Goal: Information Seeking & Learning: Learn about a topic

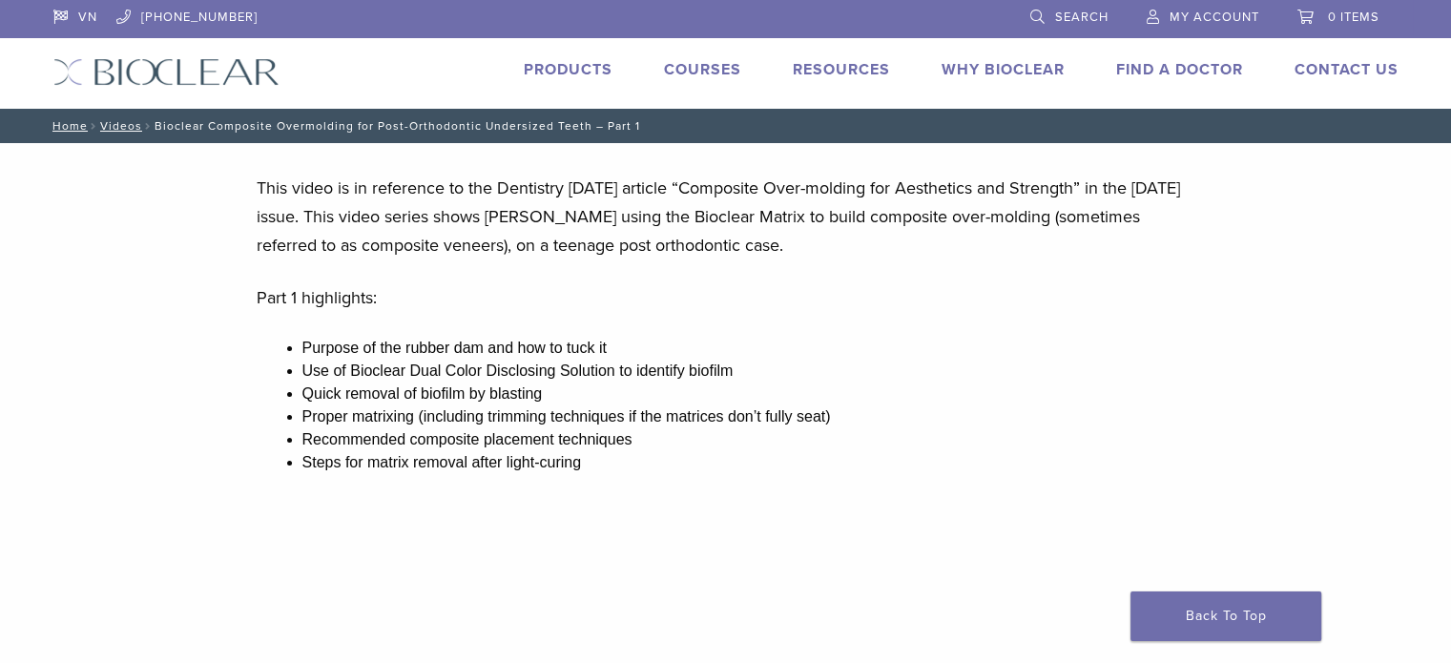
scroll to position [40, 0]
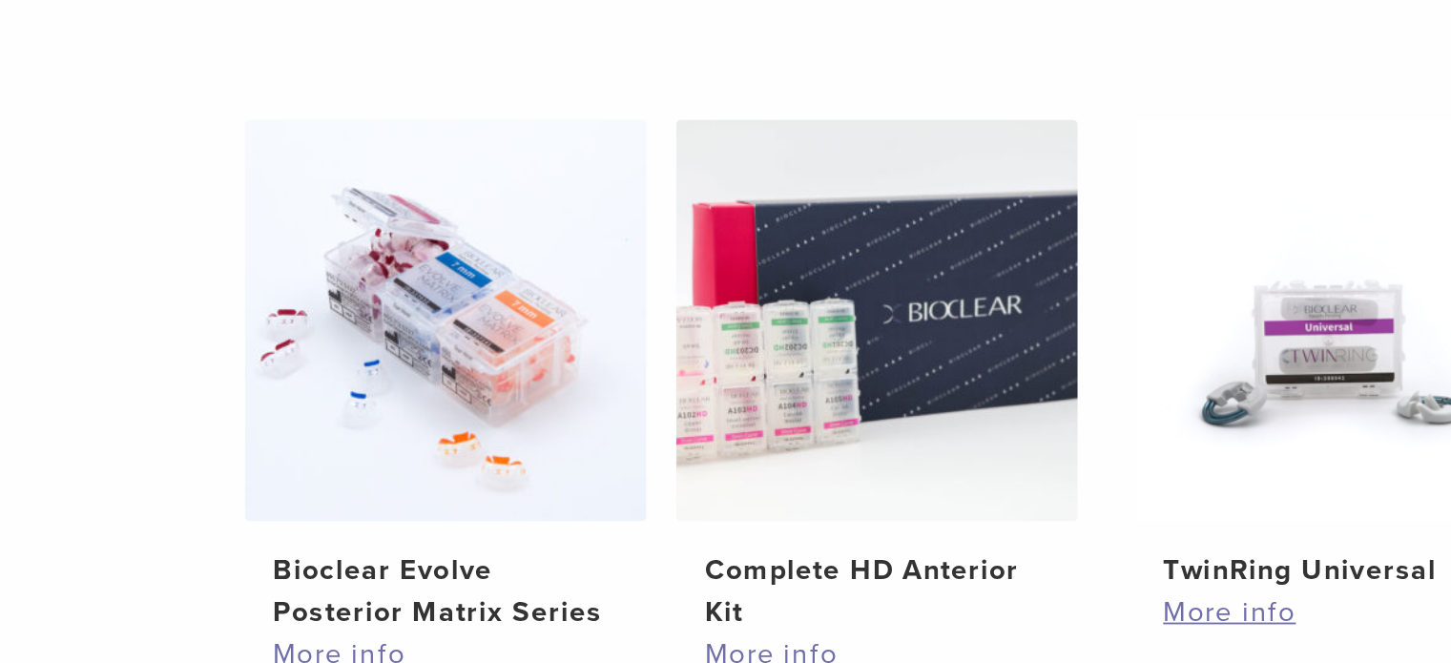
scroll to position [1204, 0]
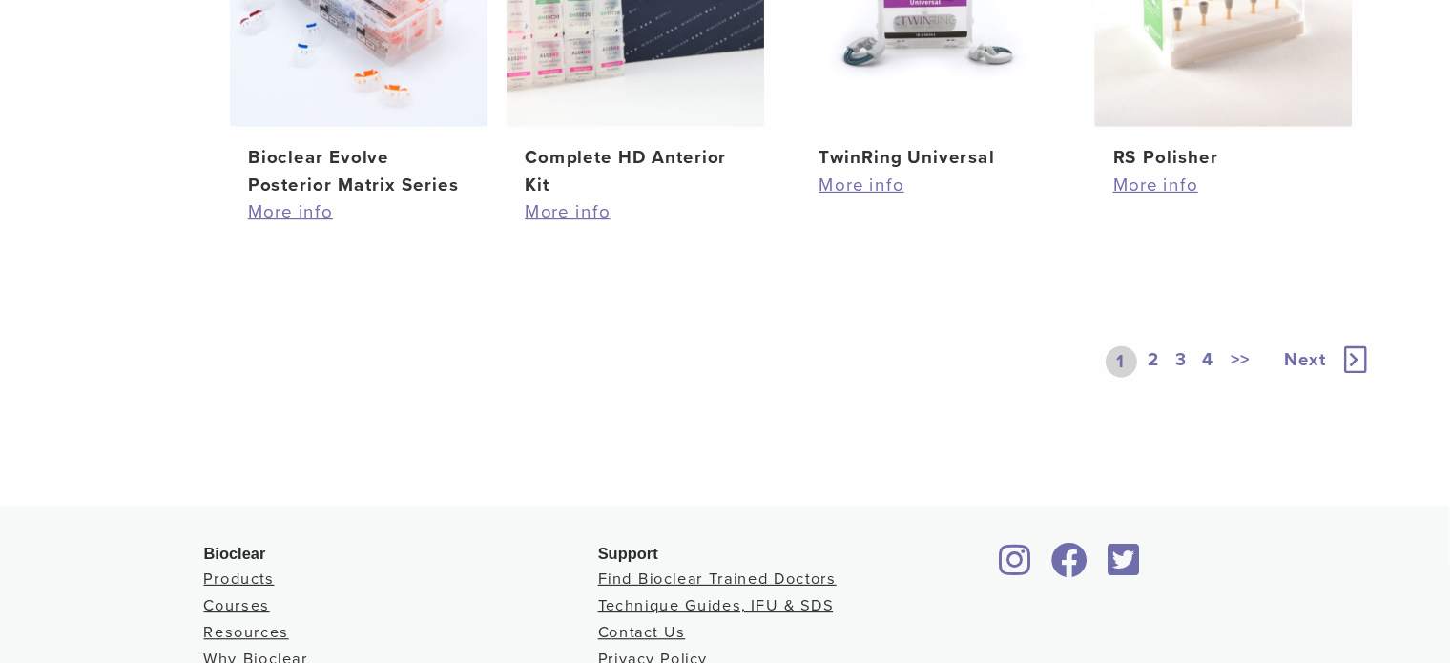
click at [1196, 303] on link "2" at bounding box center [1200, 309] width 18 height 27
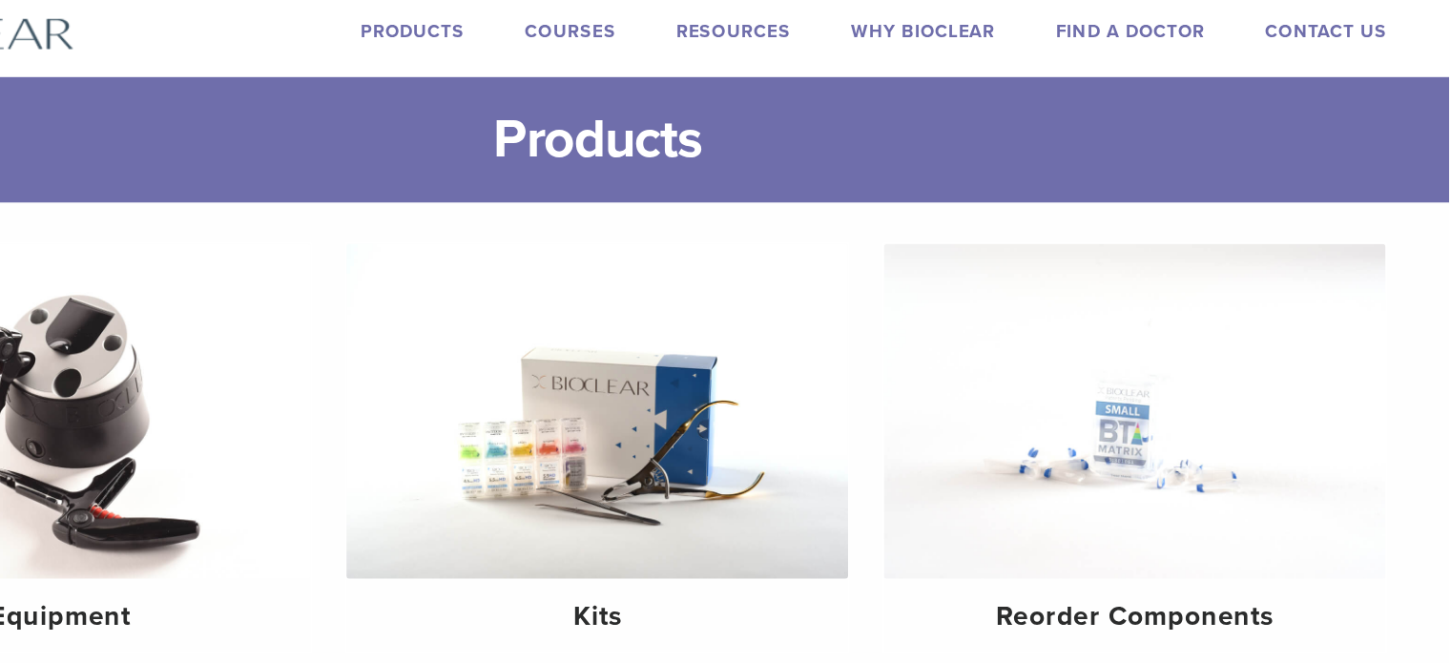
scroll to position [43, 0]
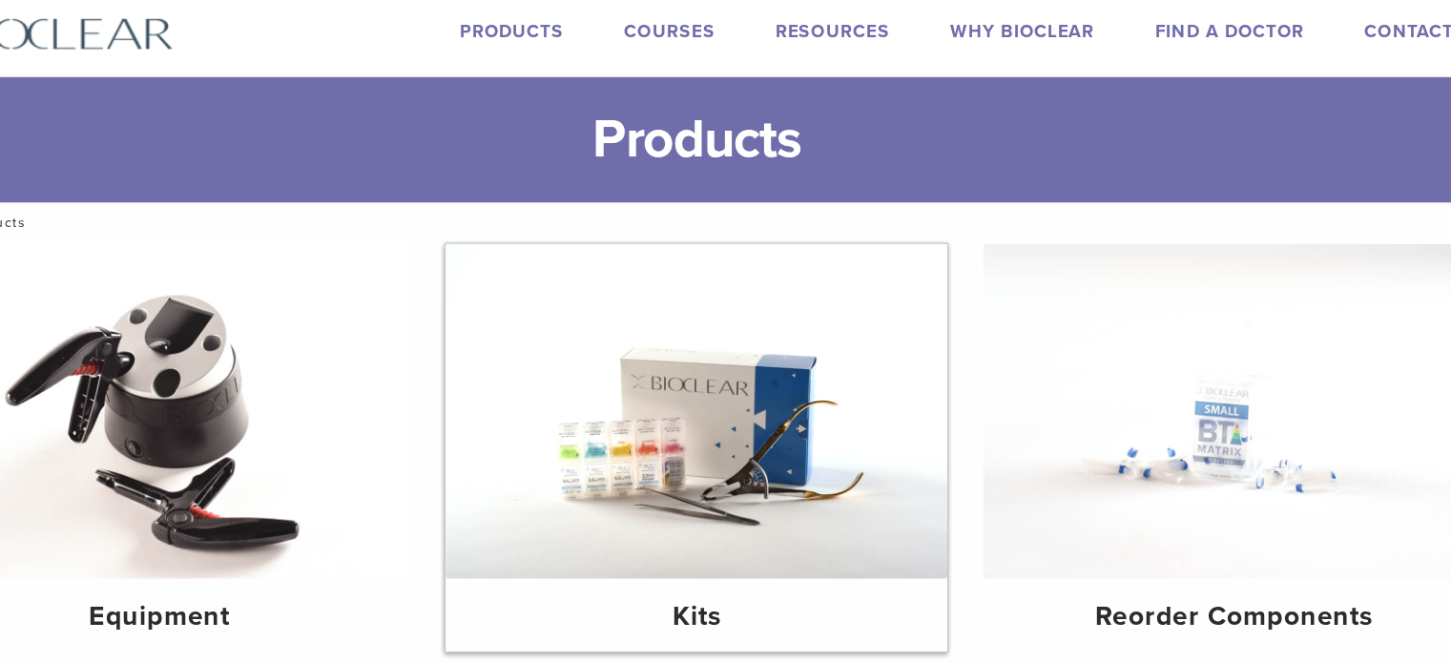
click at [804, 331] on img at bounding box center [724, 350] width 427 height 285
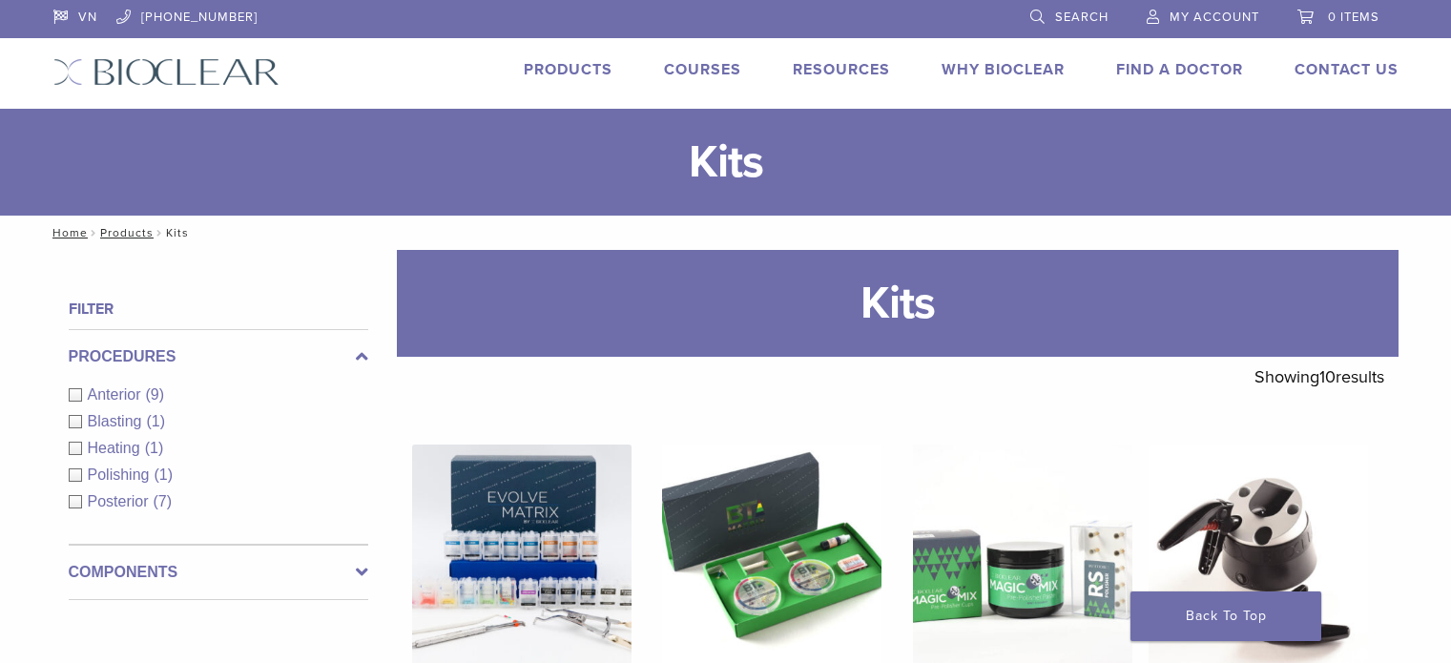
scroll to position [344, 0]
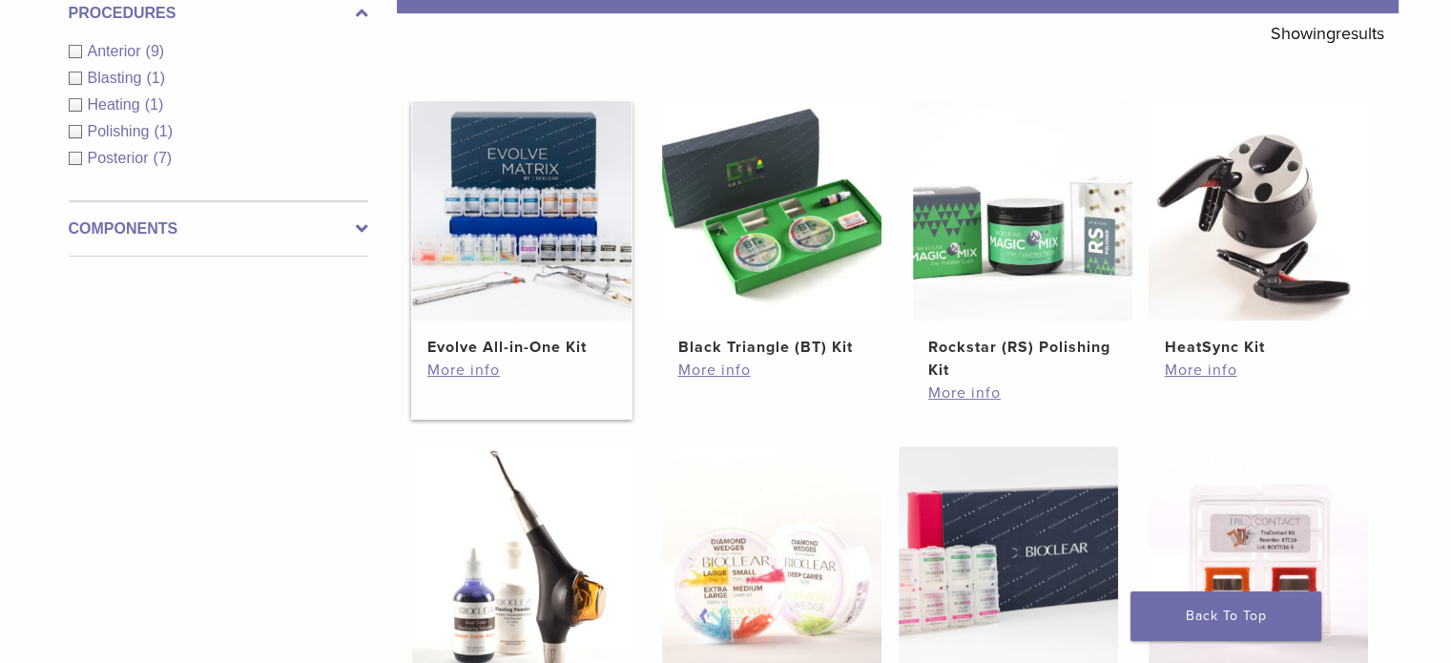
click at [544, 231] on img at bounding box center [521, 210] width 219 height 219
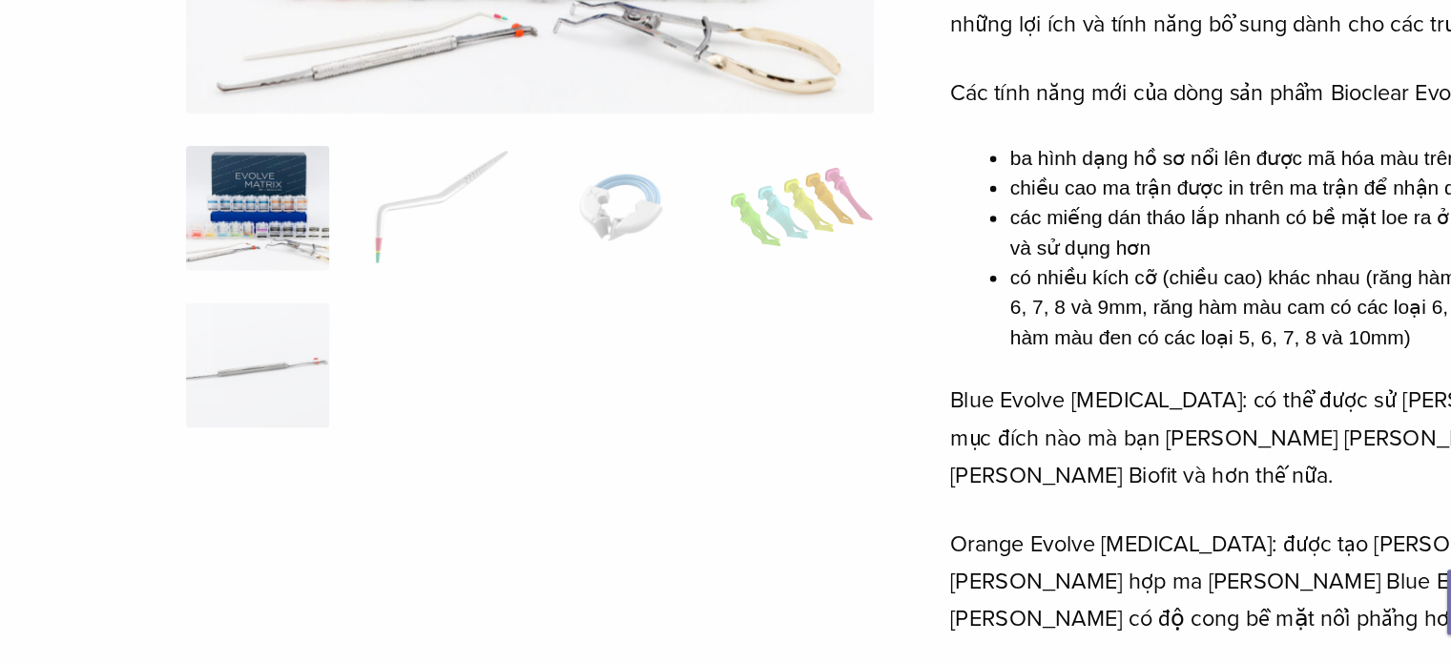
scroll to position [294, 0]
click at [489, 332] on img at bounding box center [498, 313] width 110 height 95
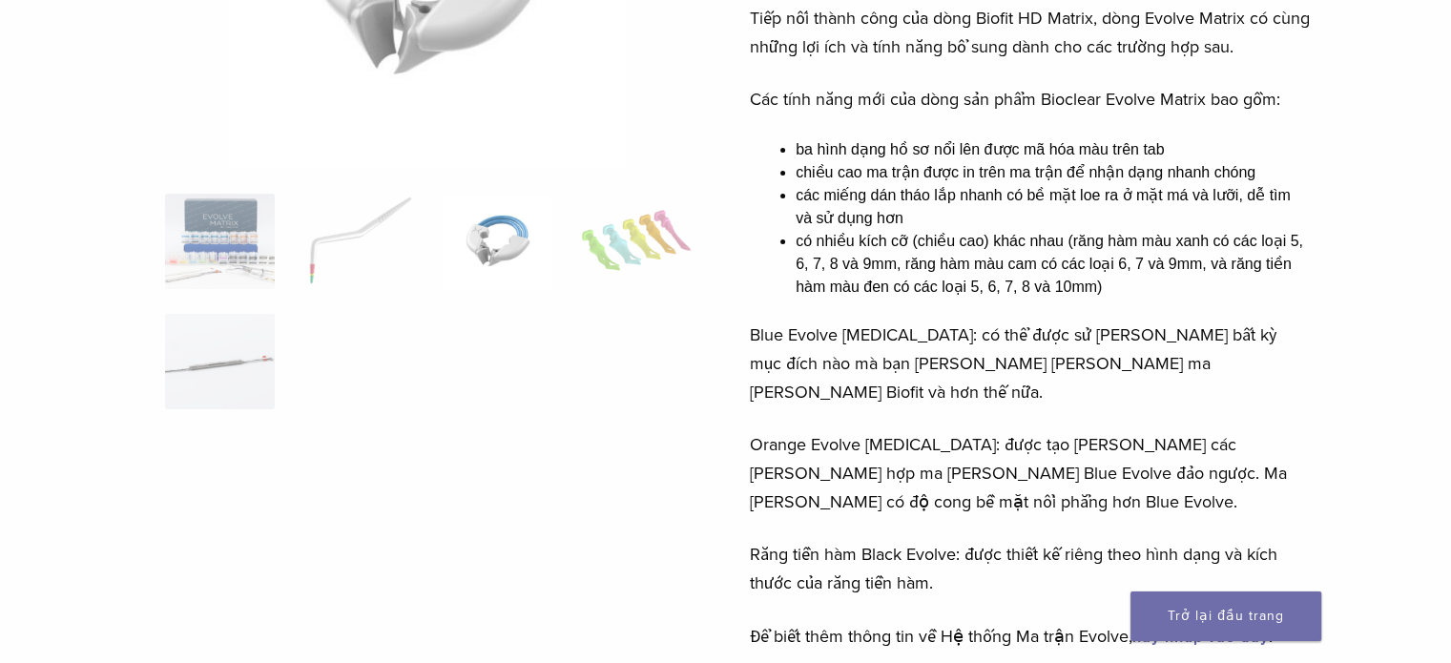
scroll to position [443, 0]
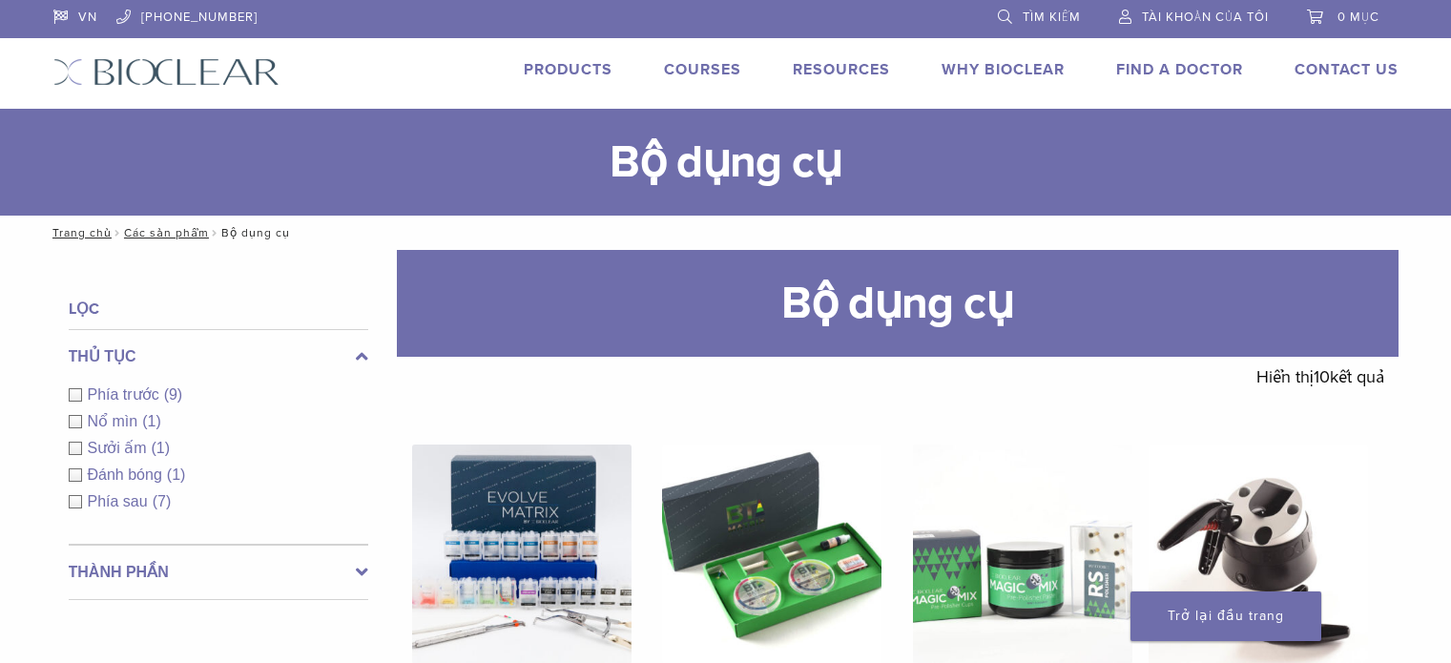
scroll to position [344, 0]
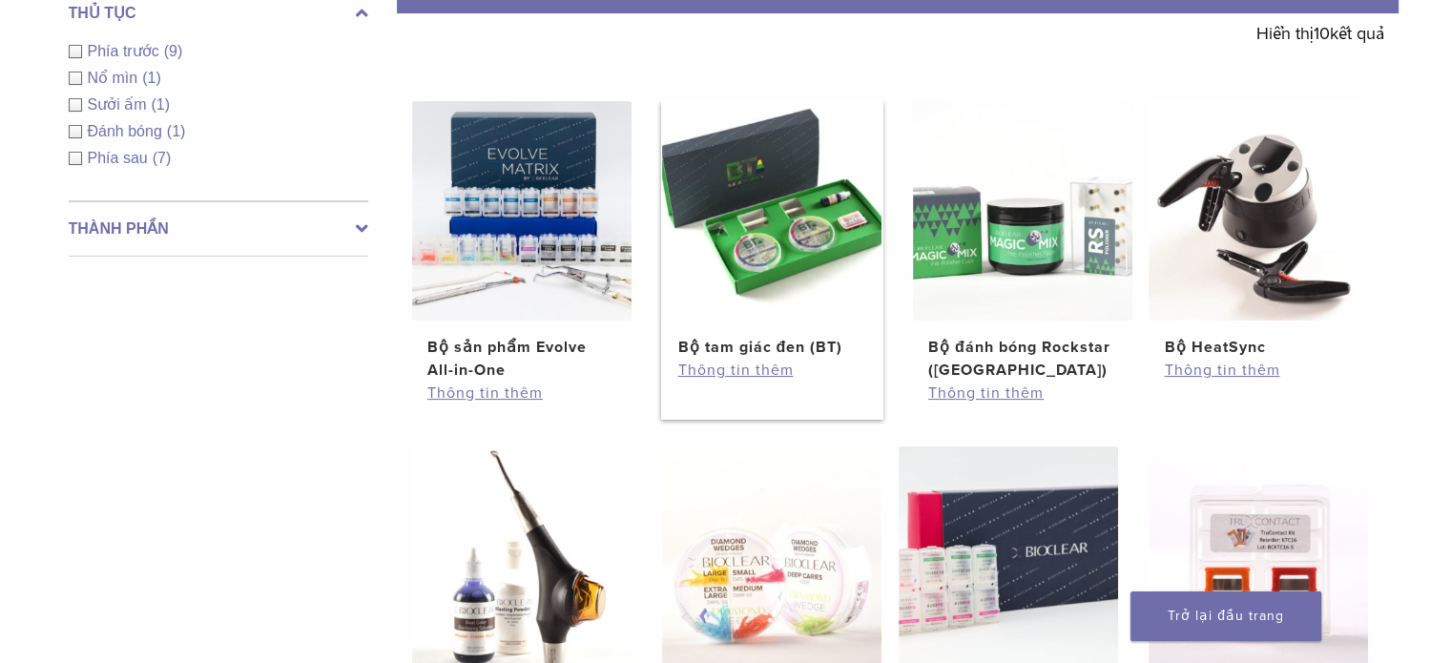
click at [802, 350] on font "Bộ tam giác đen (BT)" at bounding box center [759, 347] width 165 height 19
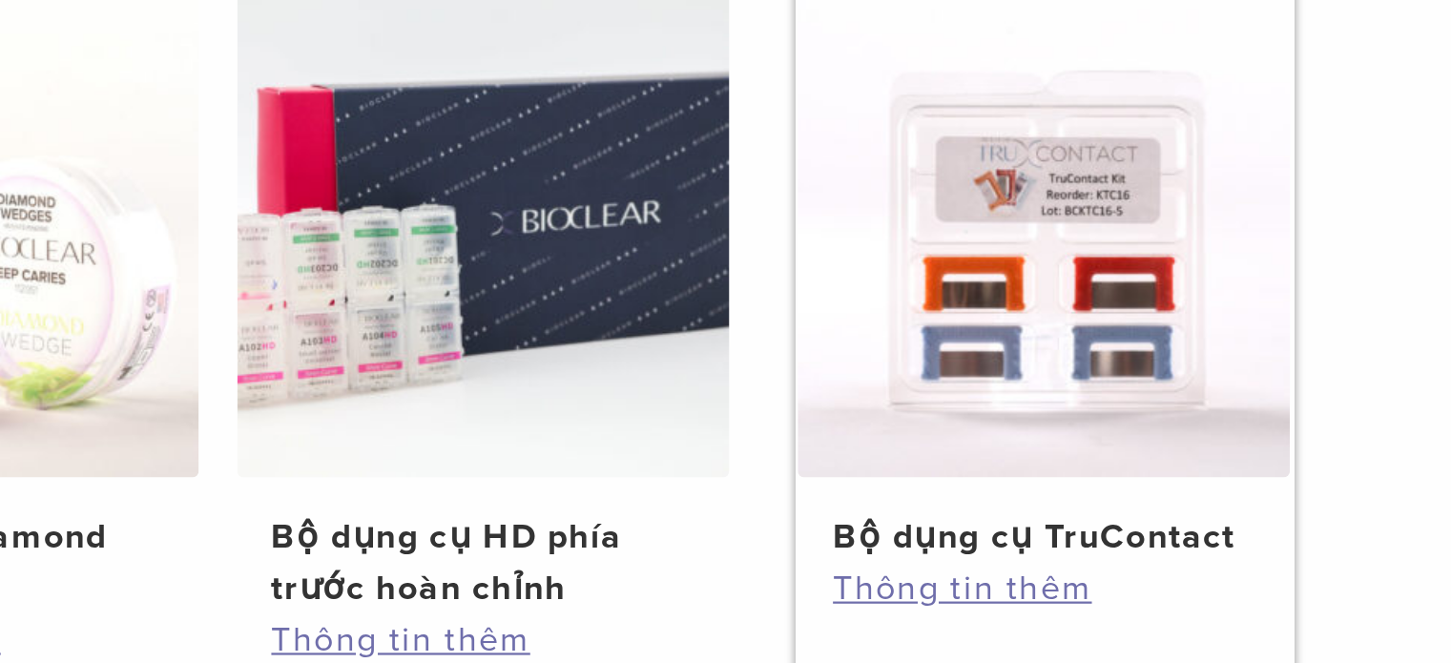
scroll to position [657, 0]
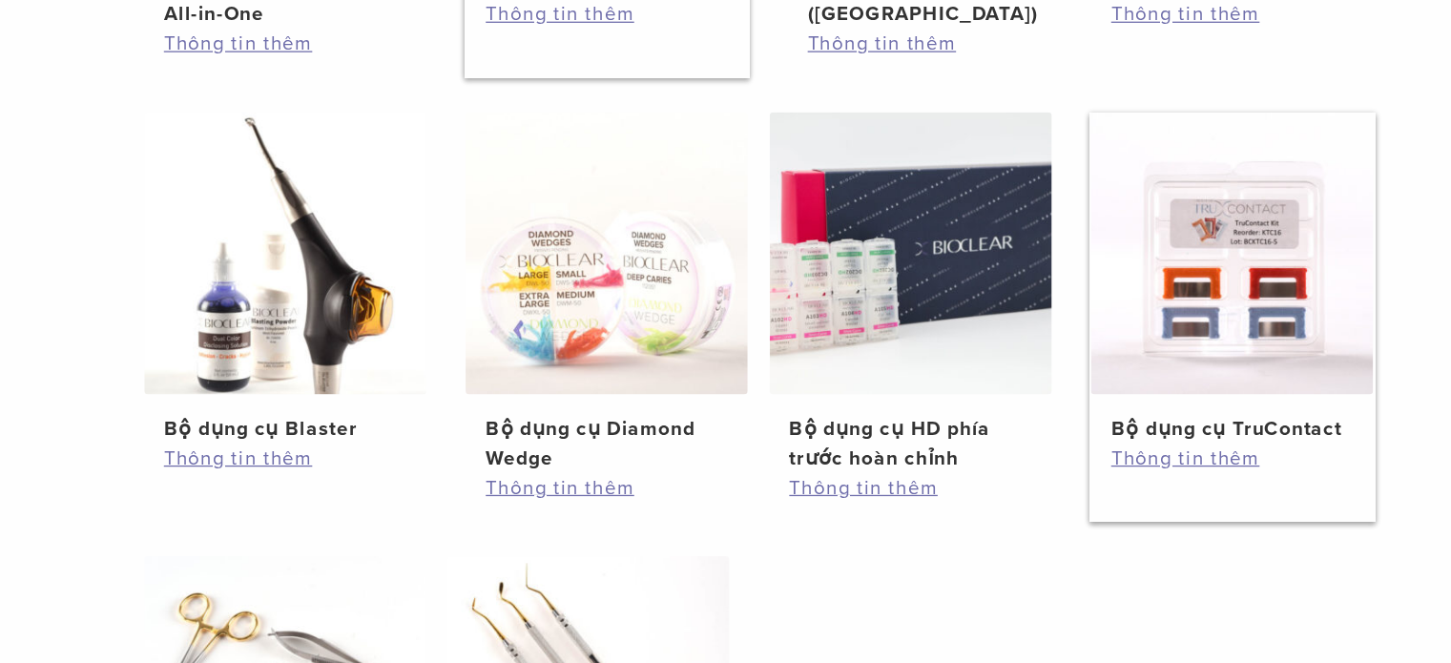
click at [1229, 339] on img at bounding box center [1258, 260] width 219 height 219
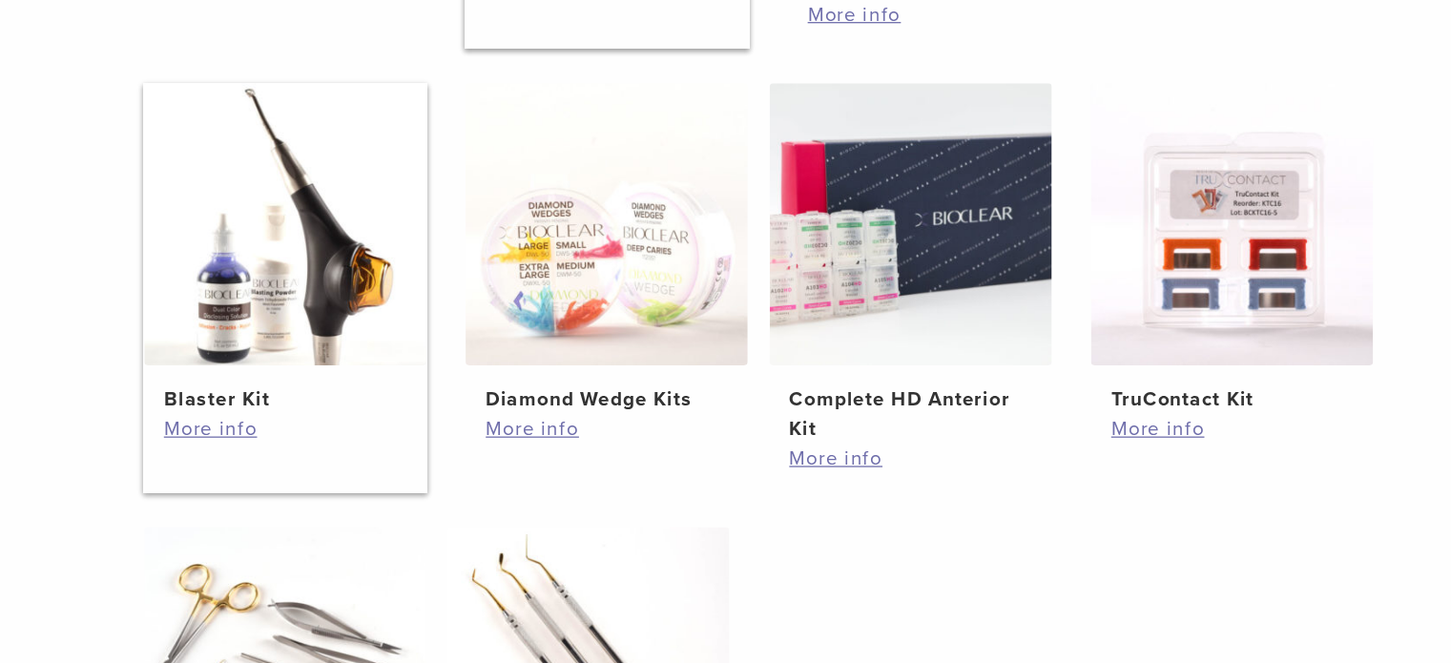
scroll to position [721, 0]
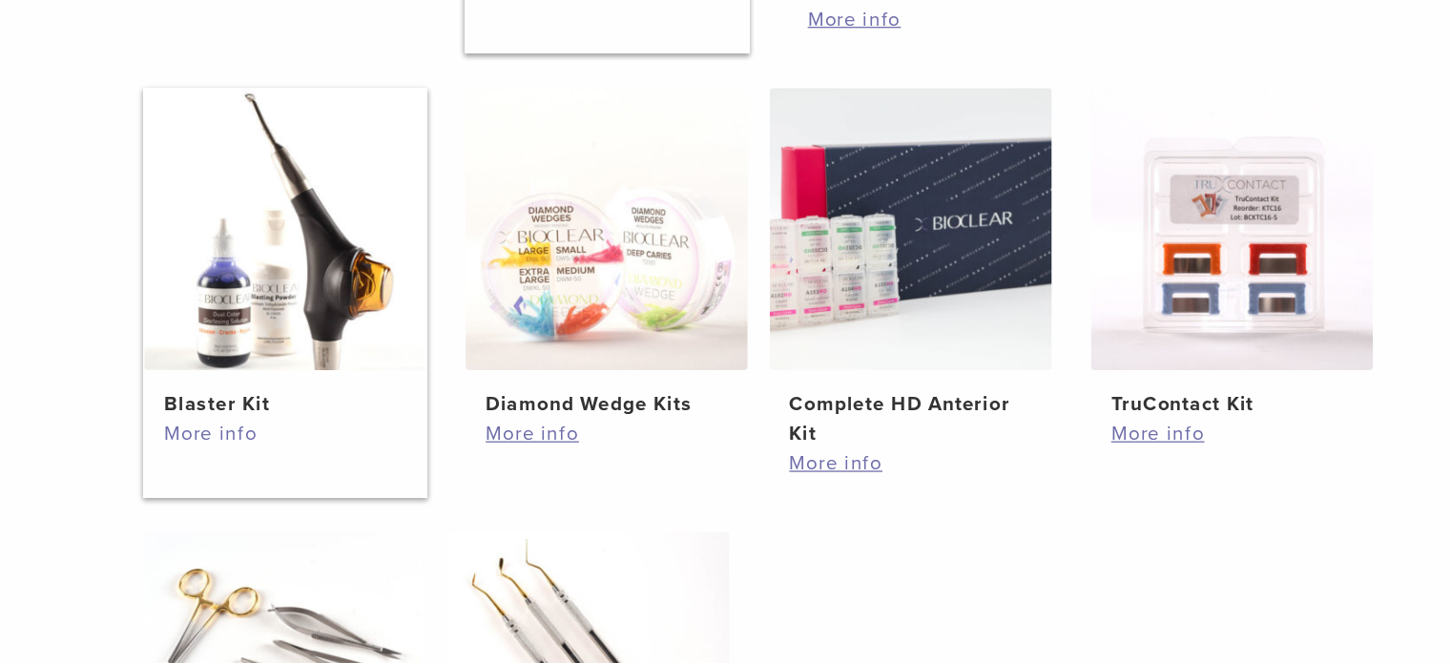
click at [472, 338] on link "More info" at bounding box center [521, 337] width 189 height 23
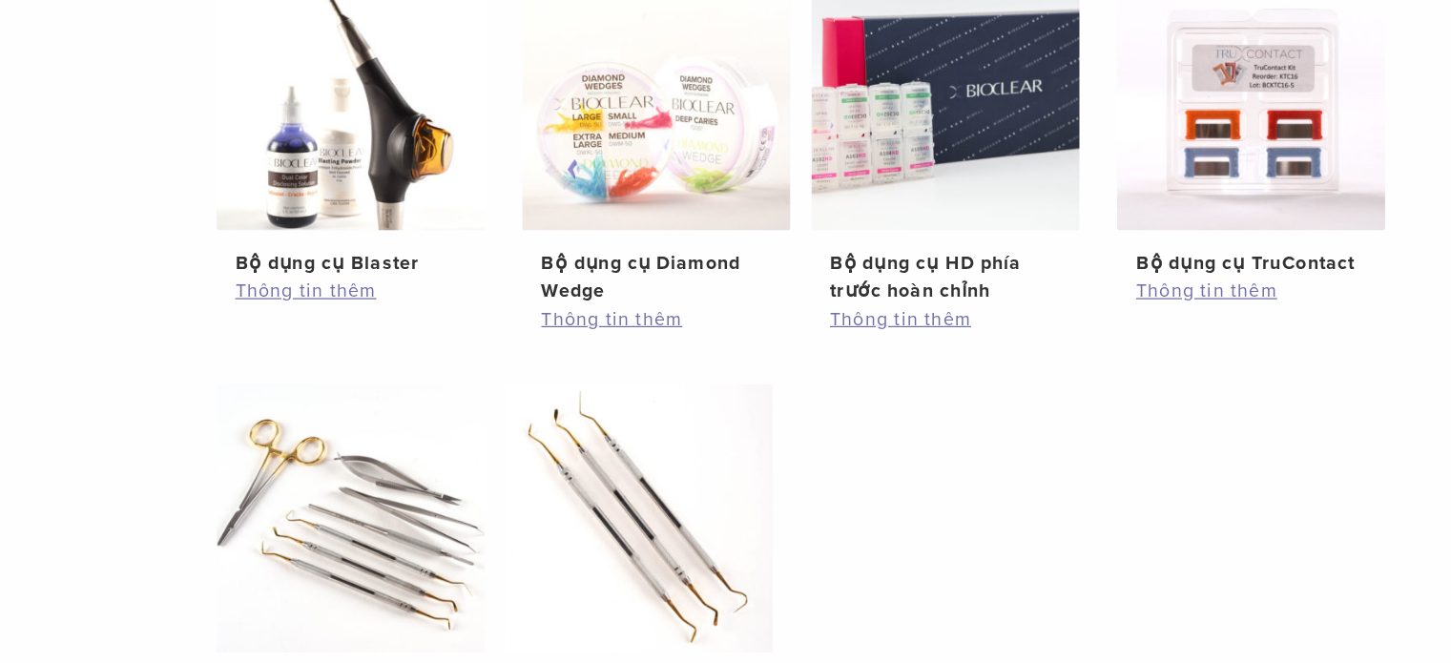
scroll to position [759, 0]
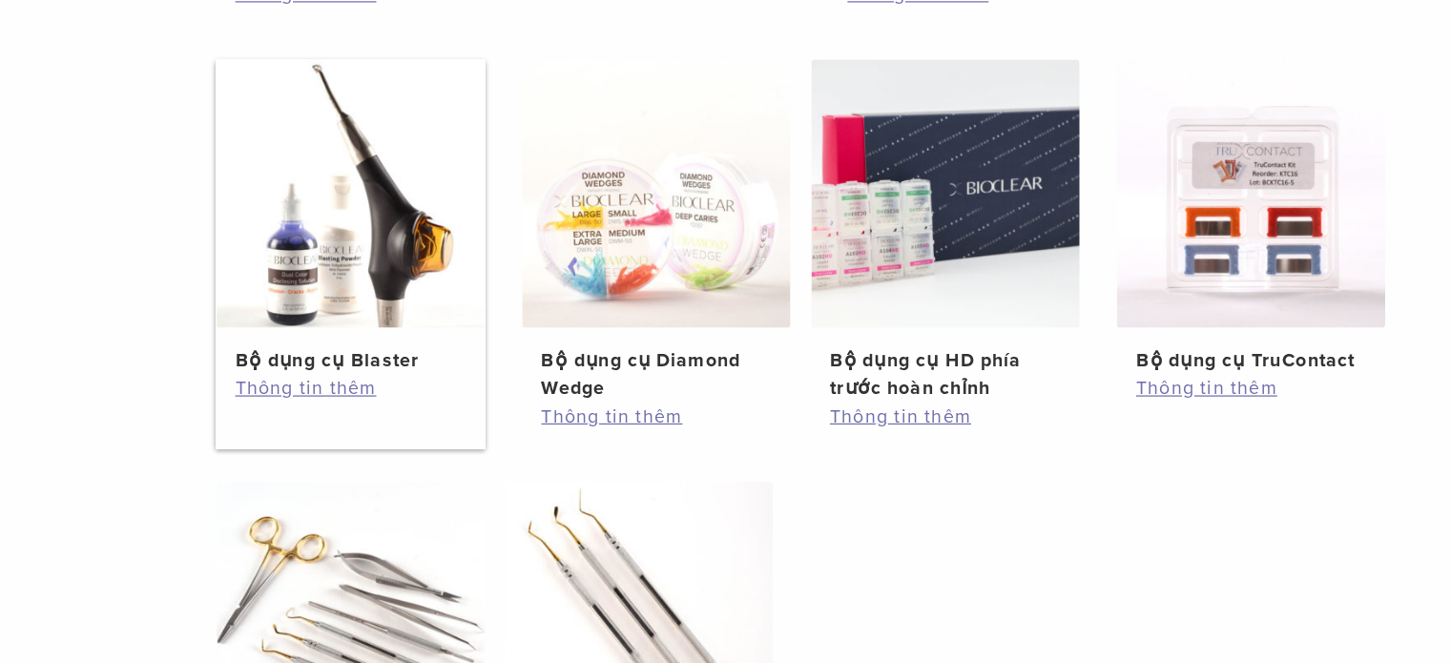
click at [448, 148] on img at bounding box center [521, 159] width 219 height 219
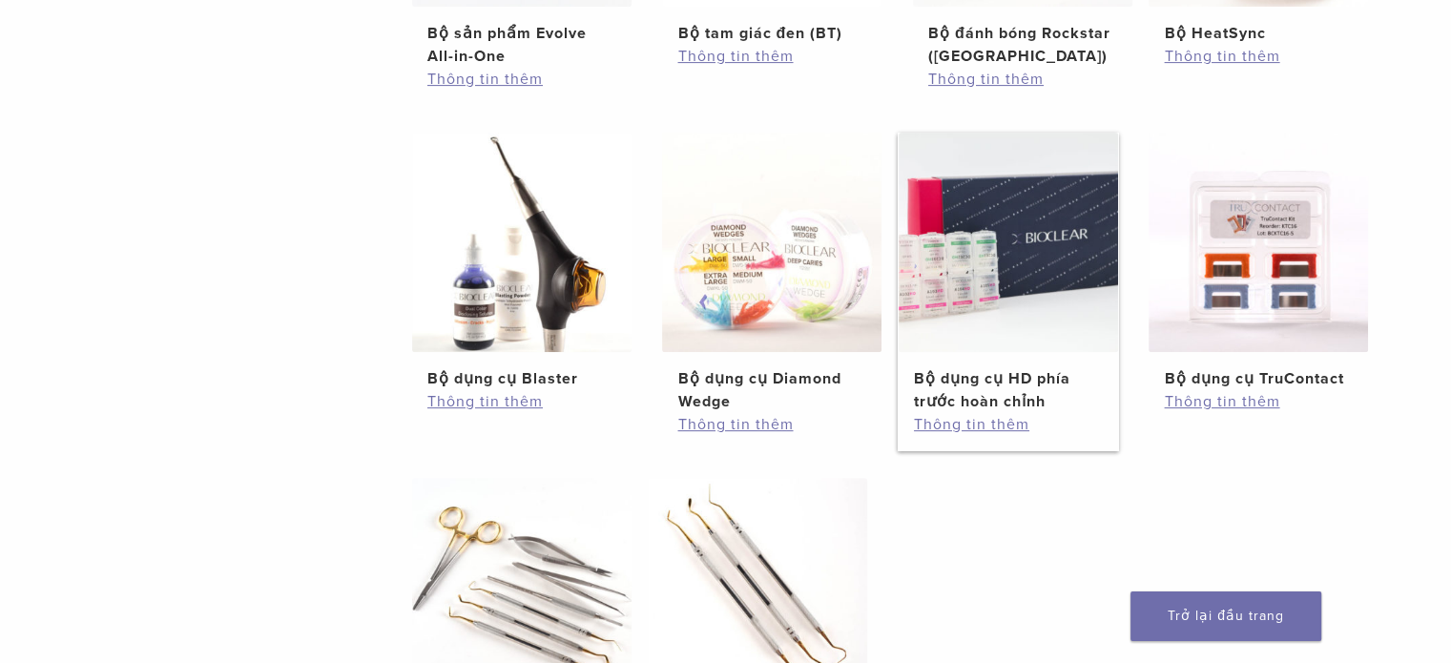
scroll to position [684, 0]
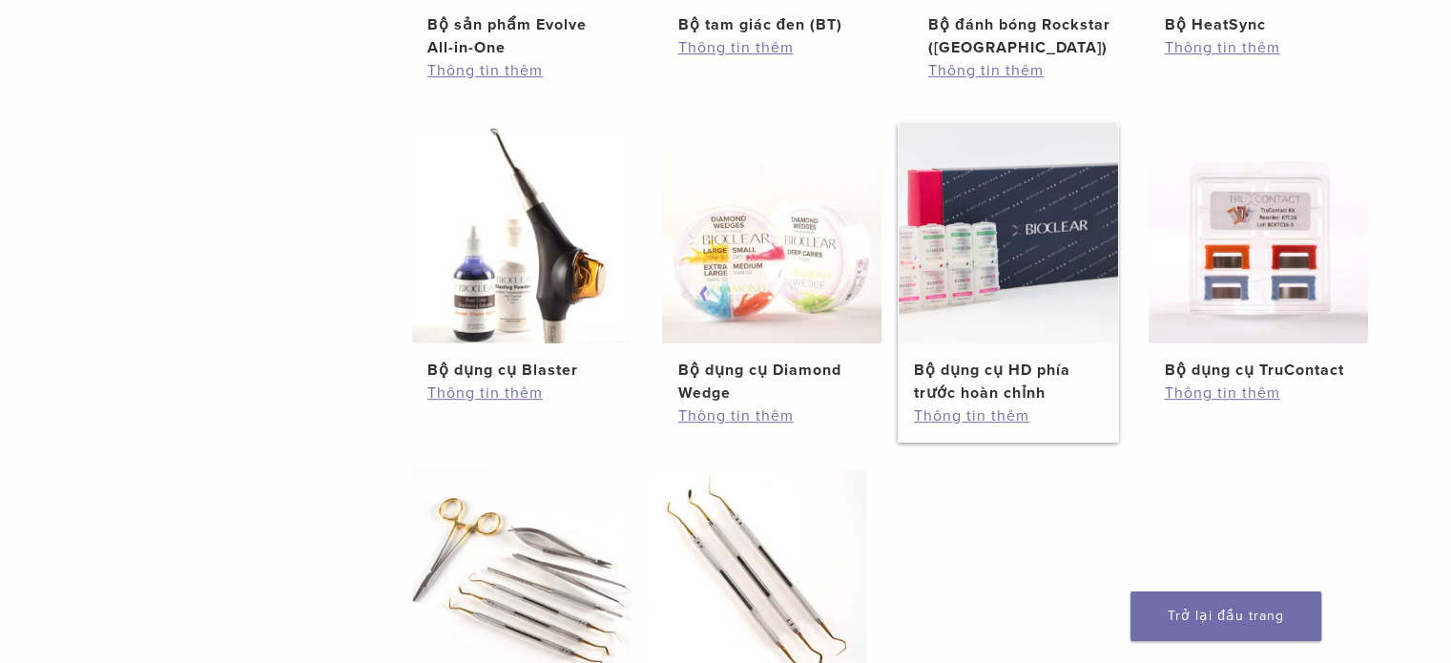
click at [993, 353] on link "Bộ dụng cụ HD phía trước hoàn chỉnh 329,28 đô la" at bounding box center [1009, 264] width 222 height 281
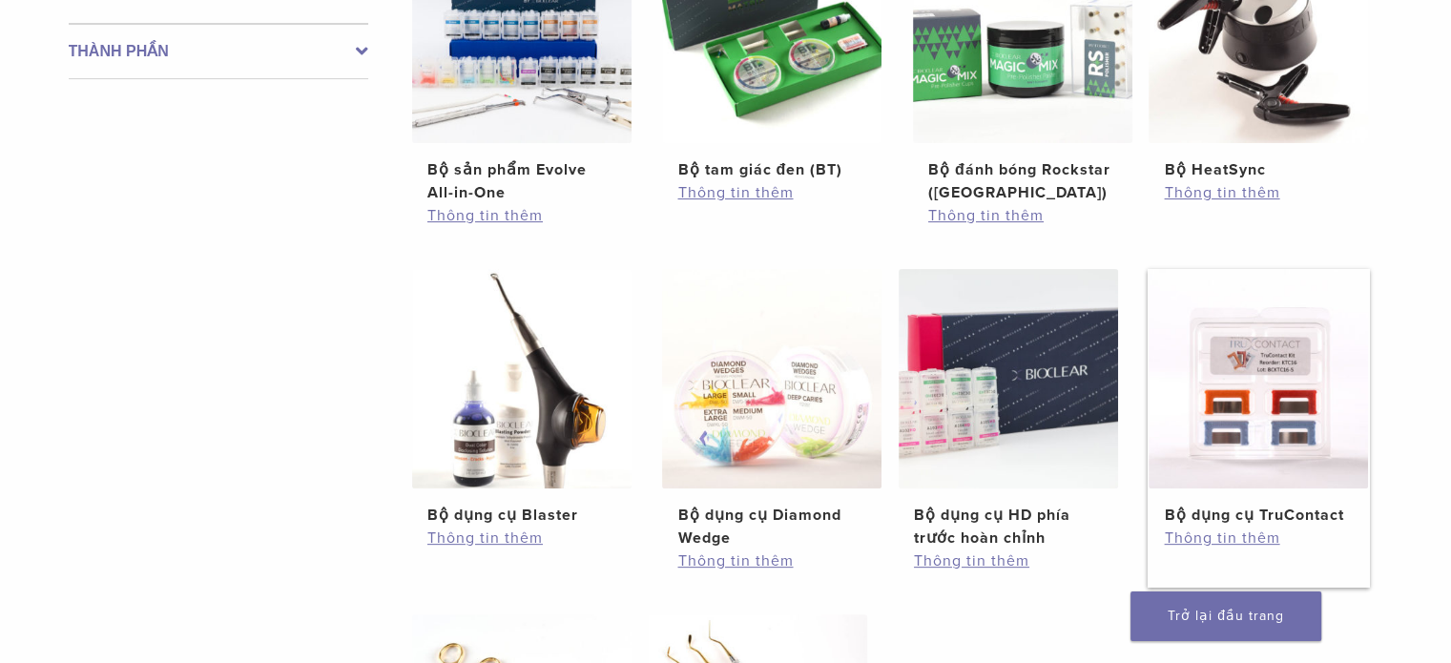
click at [1234, 408] on img at bounding box center [1258, 378] width 219 height 219
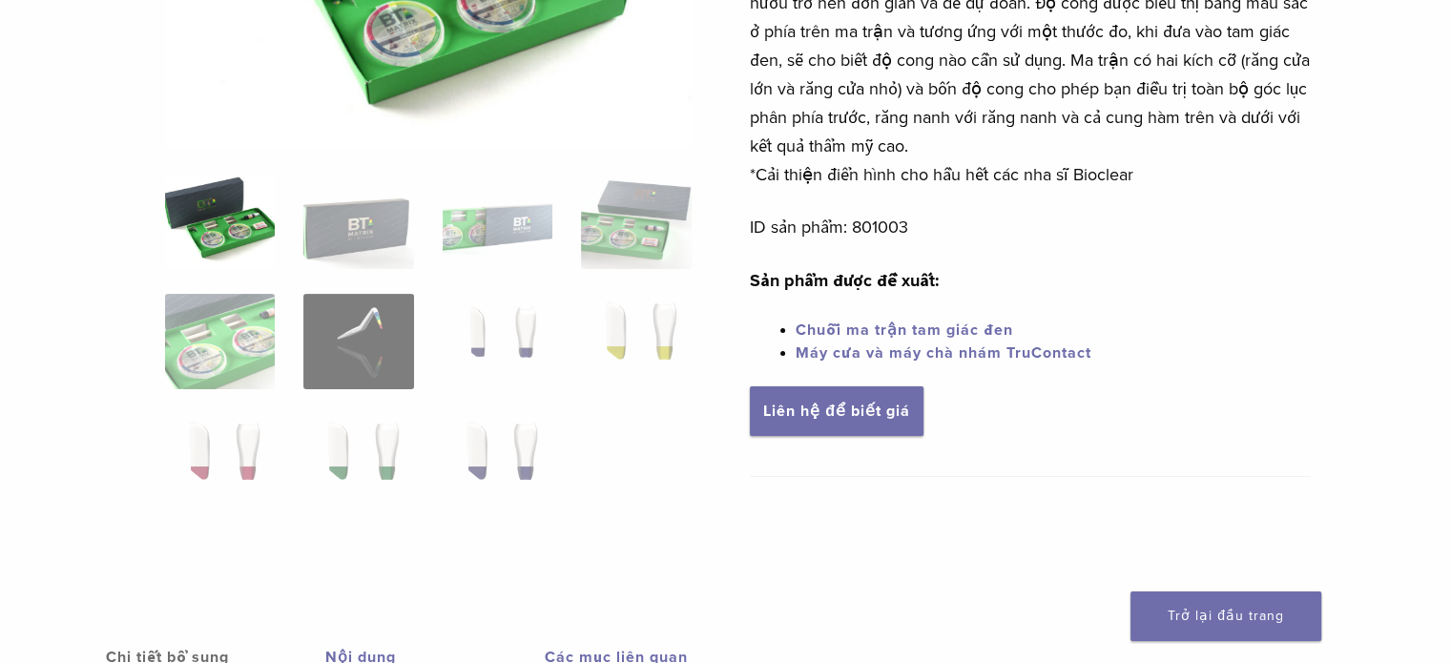
scroll to position [397, 0]
click at [524, 350] on img at bounding box center [498, 341] width 110 height 95
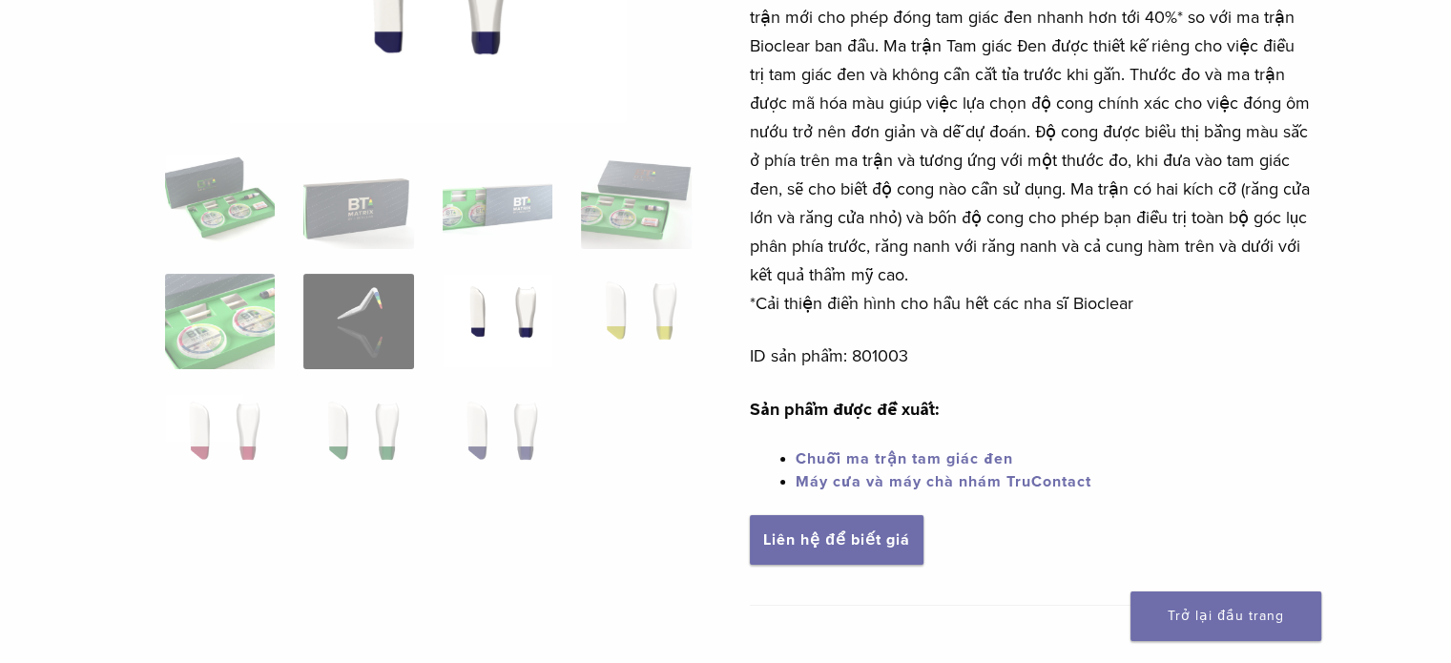
scroll to position [286, 0]
click at [634, 326] on img at bounding box center [636, 321] width 110 height 95
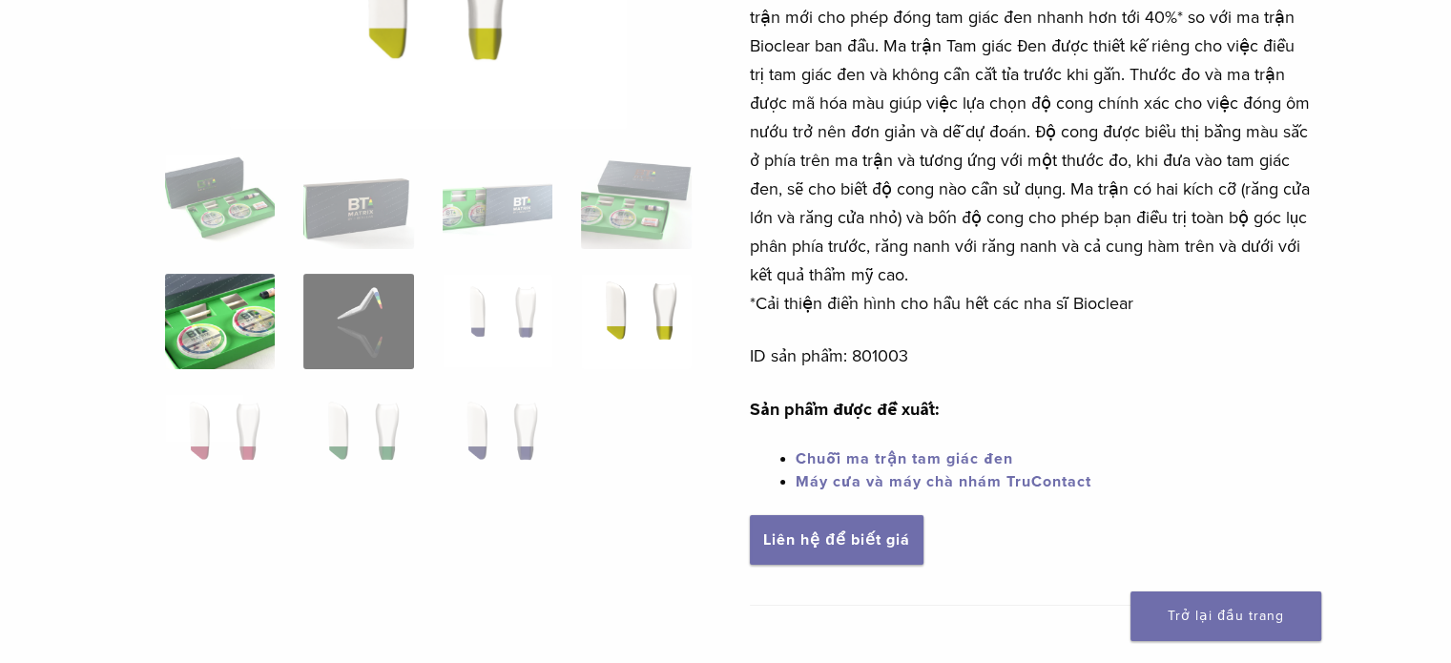
click at [232, 344] on img at bounding box center [220, 321] width 110 height 95
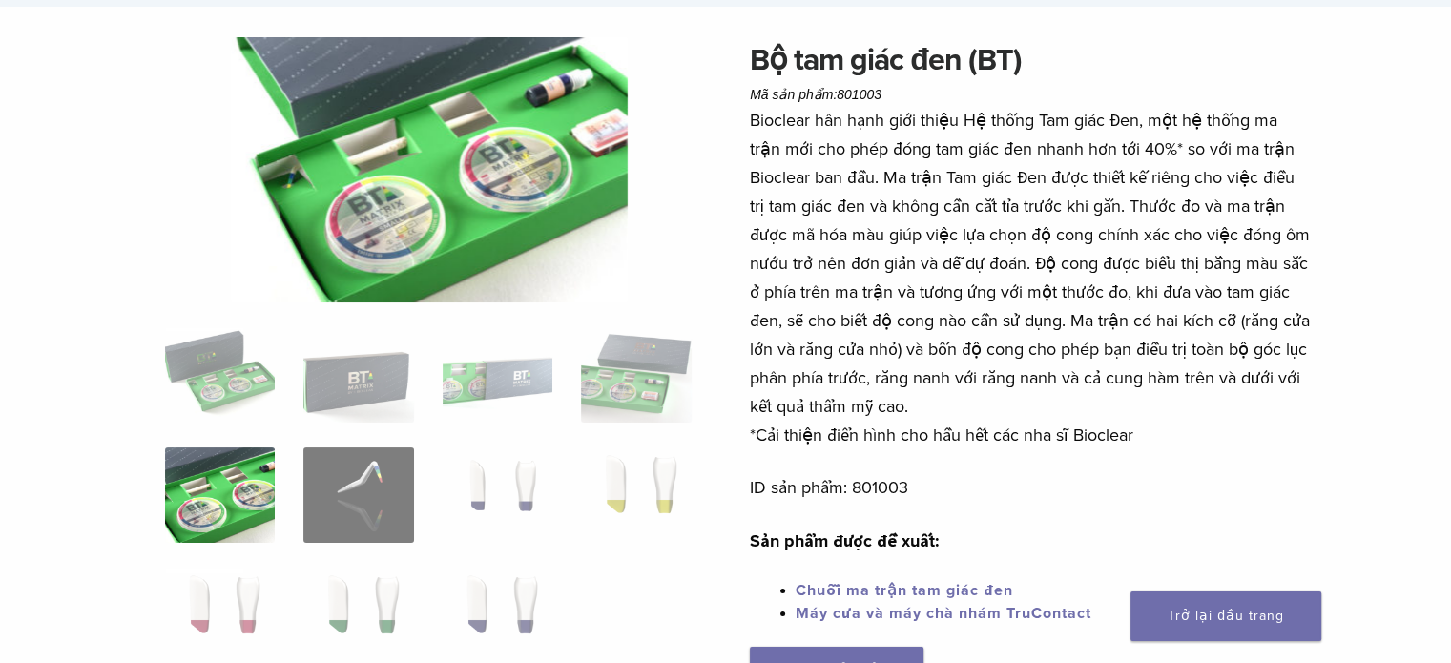
scroll to position [204, 0]
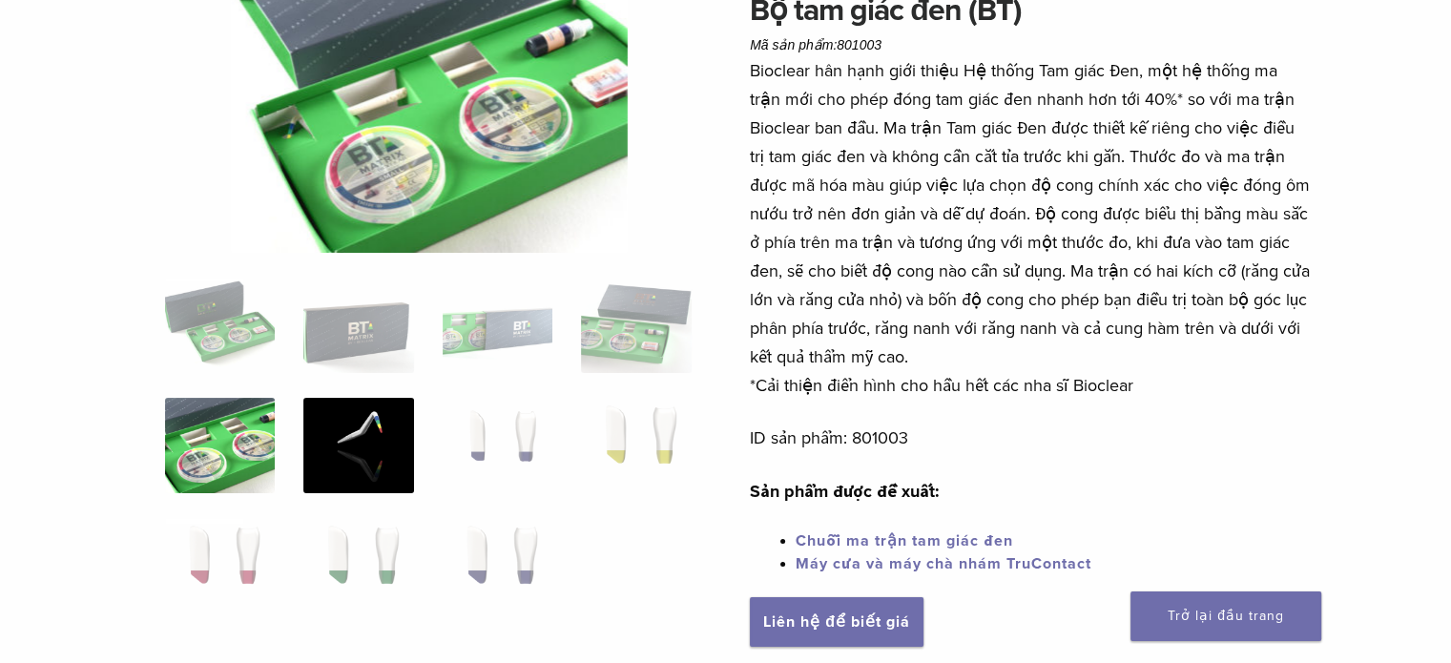
click at [366, 468] on img at bounding box center [358, 445] width 110 height 95
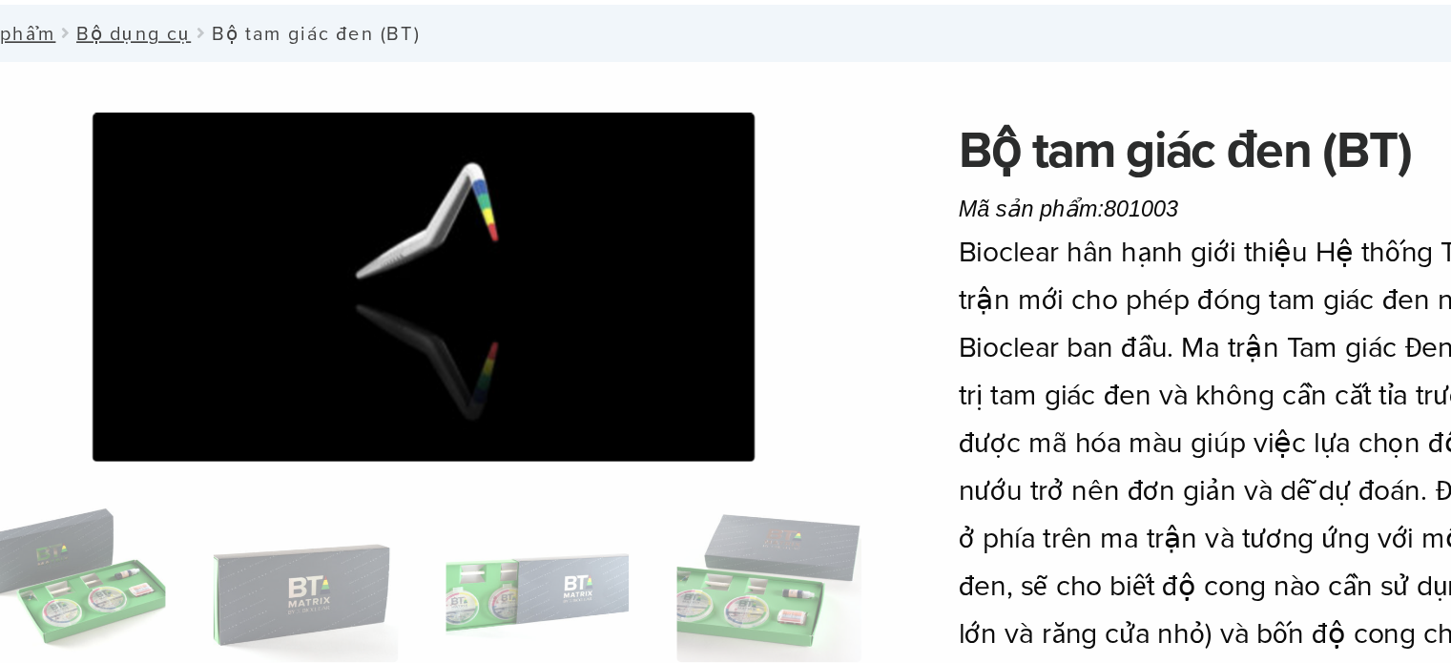
scroll to position [73, 0]
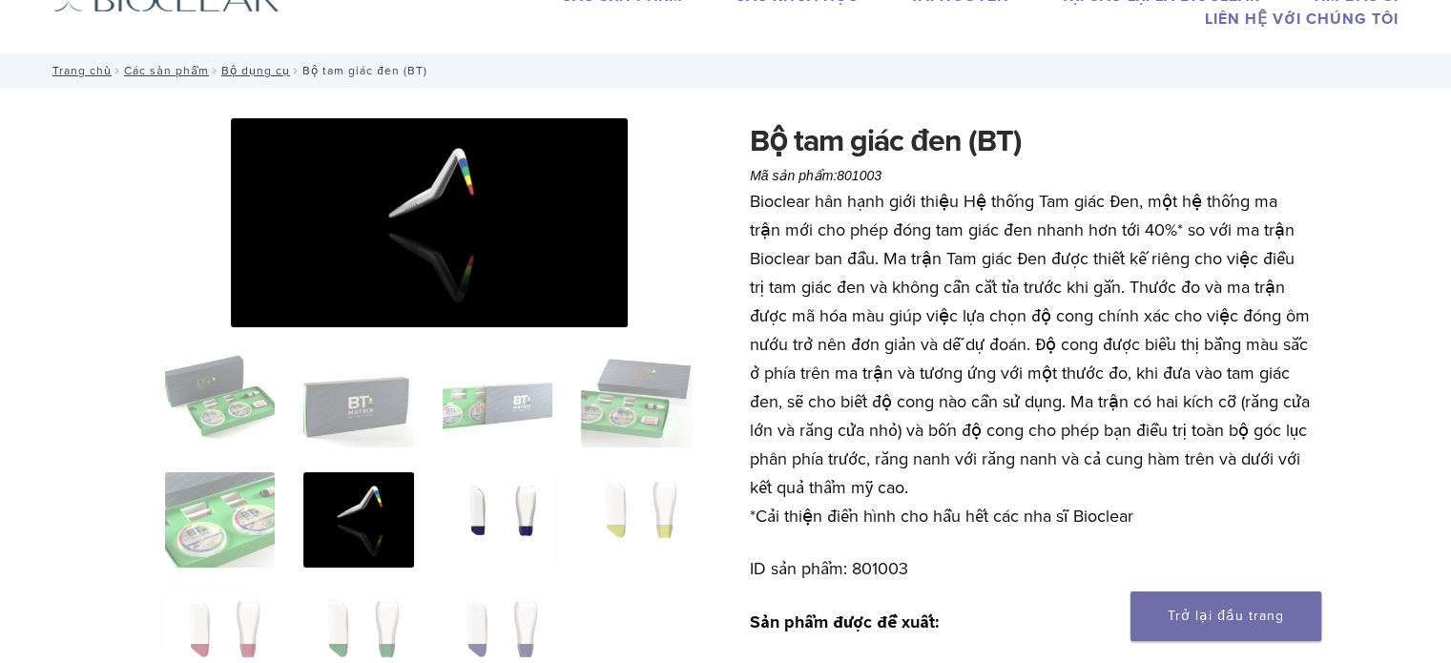
click at [518, 495] on img at bounding box center [498, 519] width 110 height 95
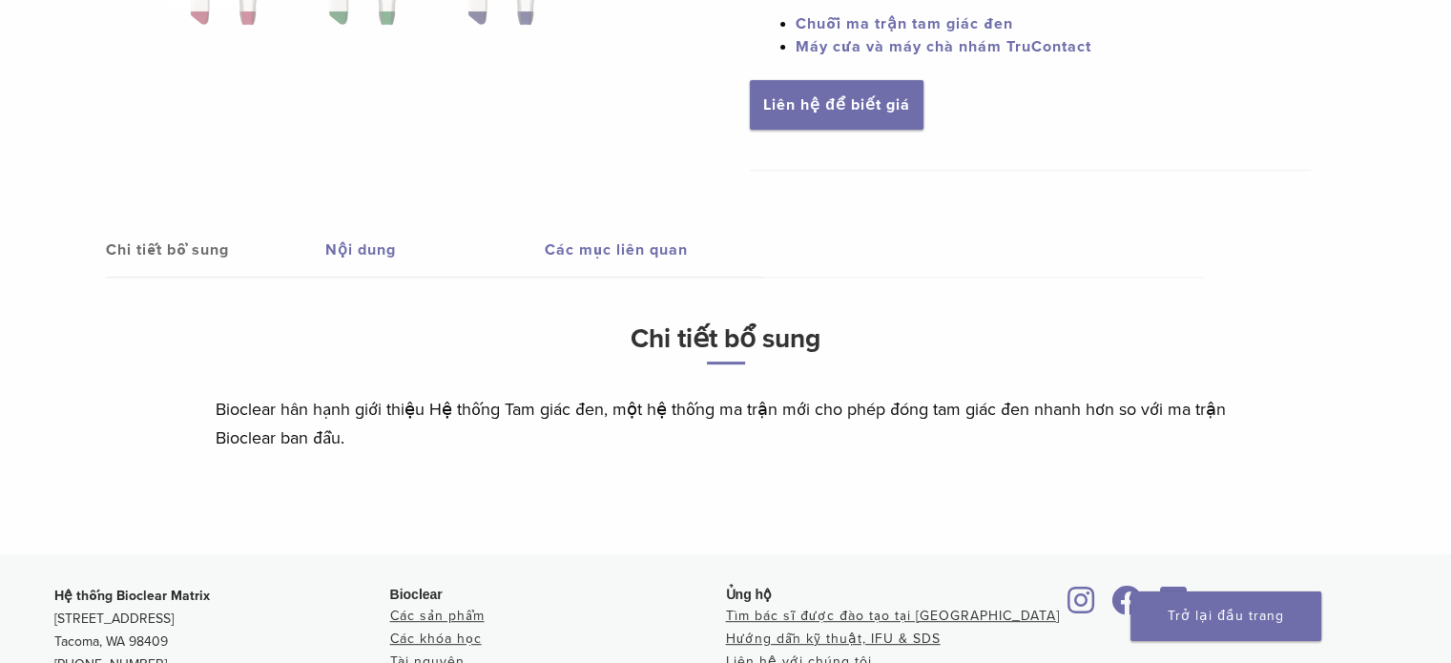
scroll to position [550, 0]
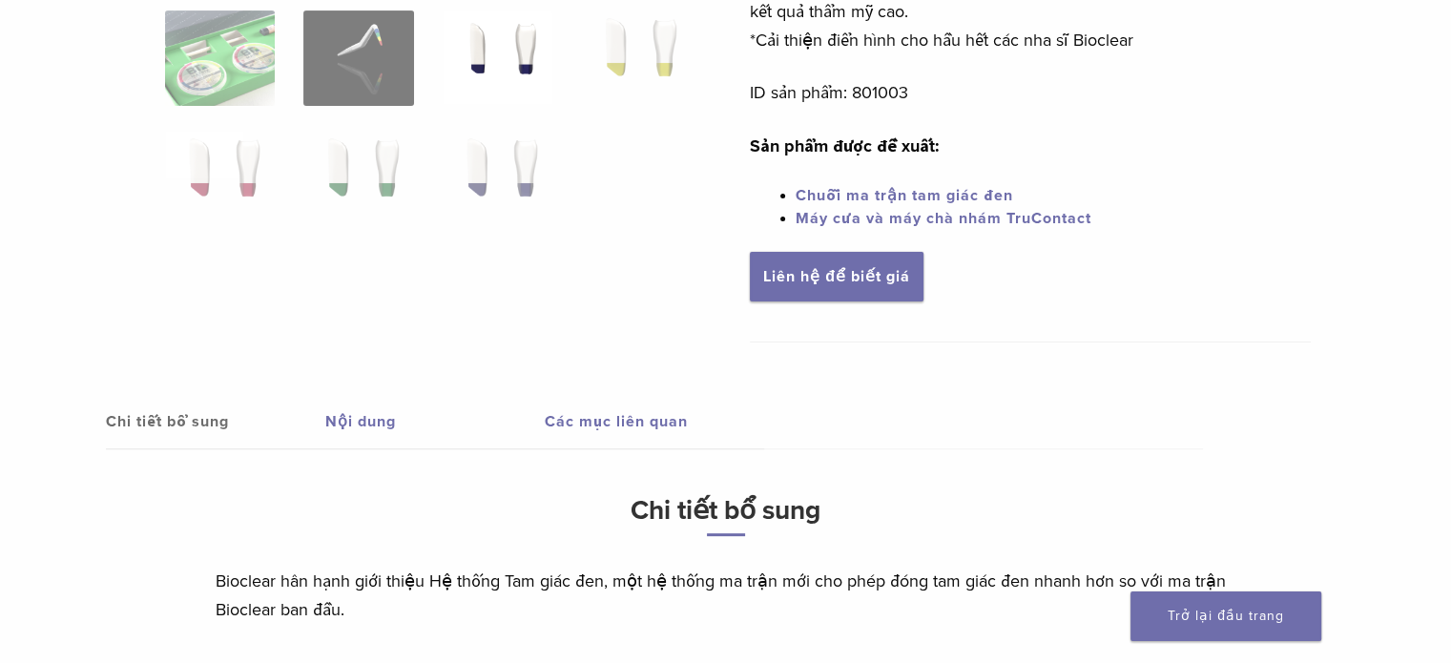
click at [379, 403] on link "Nội dung" at bounding box center [434, 421] width 219 height 53
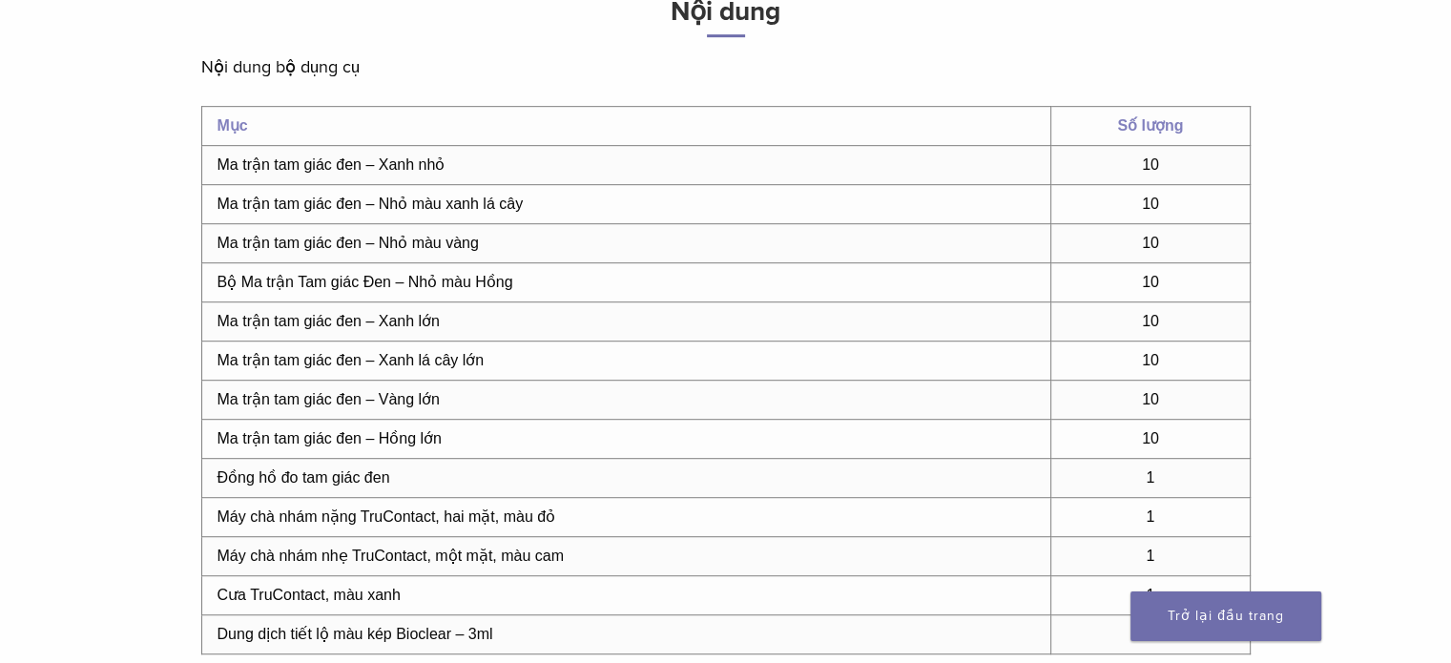
scroll to position [775, 0]
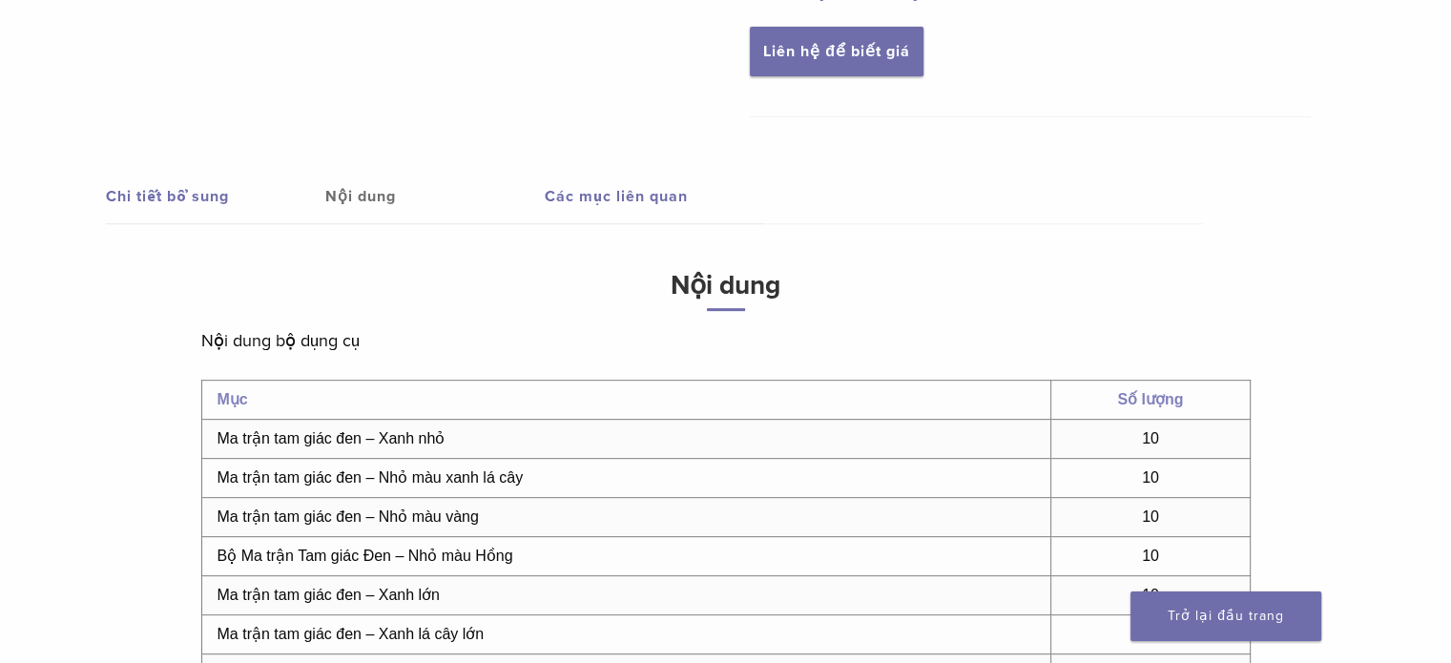
click at [583, 177] on link "Các mục liên quan" at bounding box center [654, 196] width 219 height 53
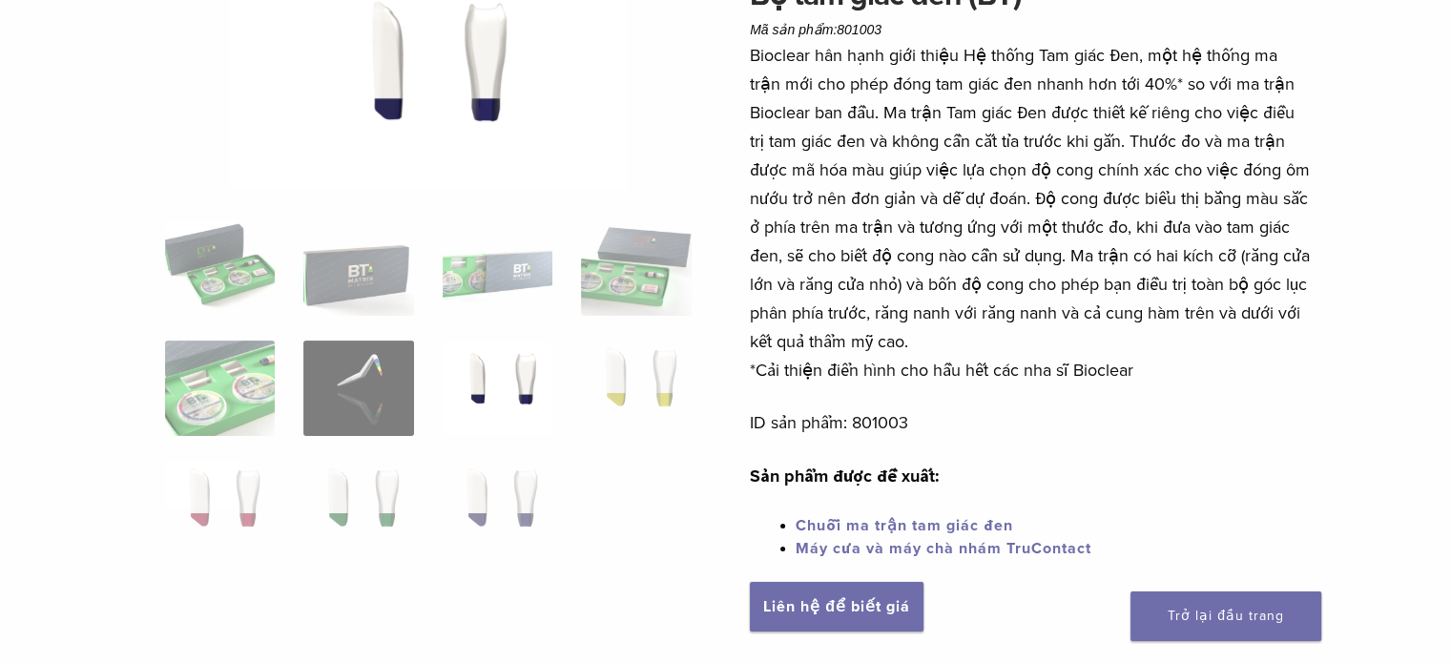
scroll to position [221, 0]
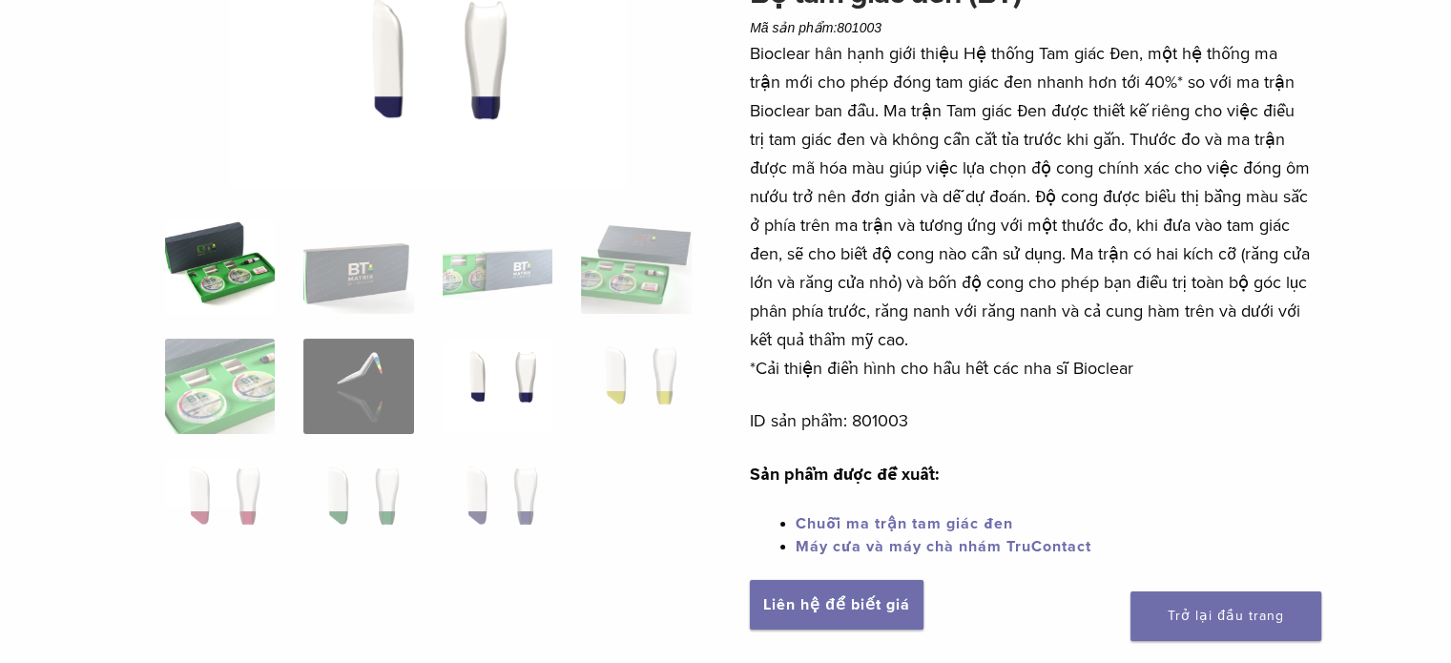
click at [254, 278] on img at bounding box center [220, 266] width 110 height 95
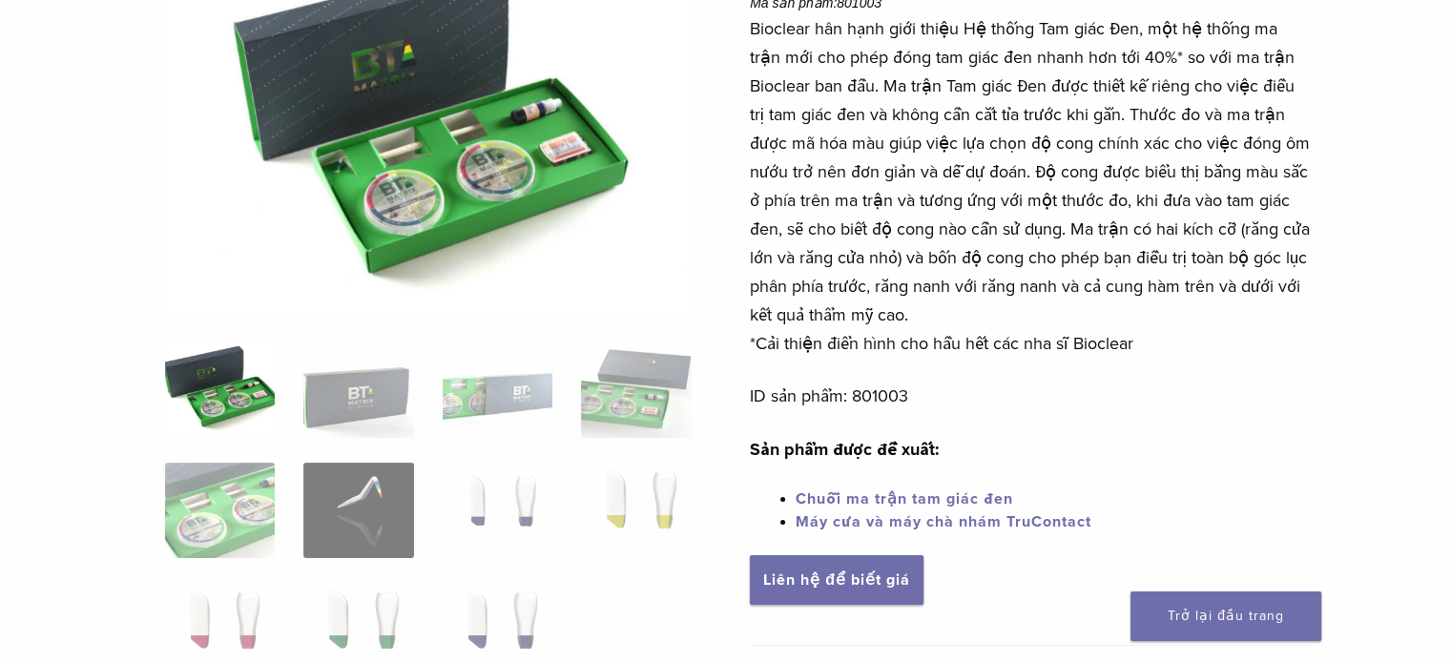
scroll to position [248, 0]
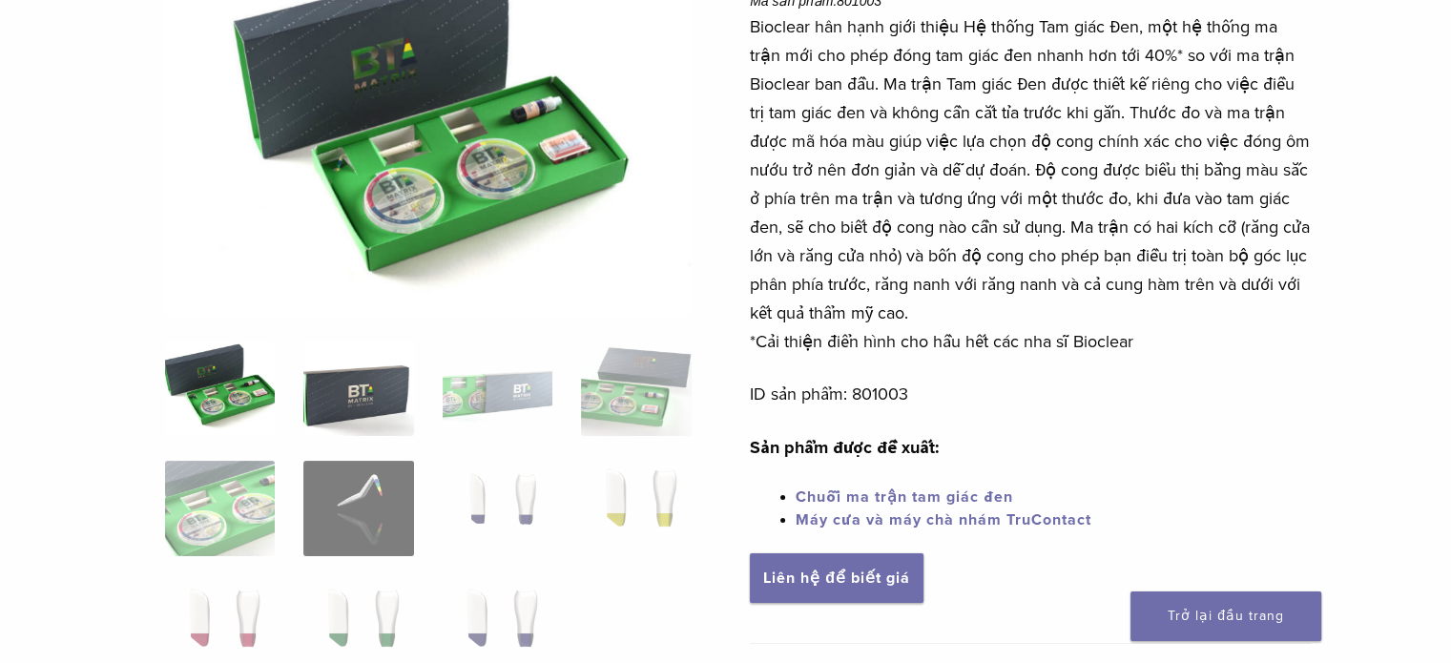
click at [362, 415] on img at bounding box center [358, 388] width 110 height 95
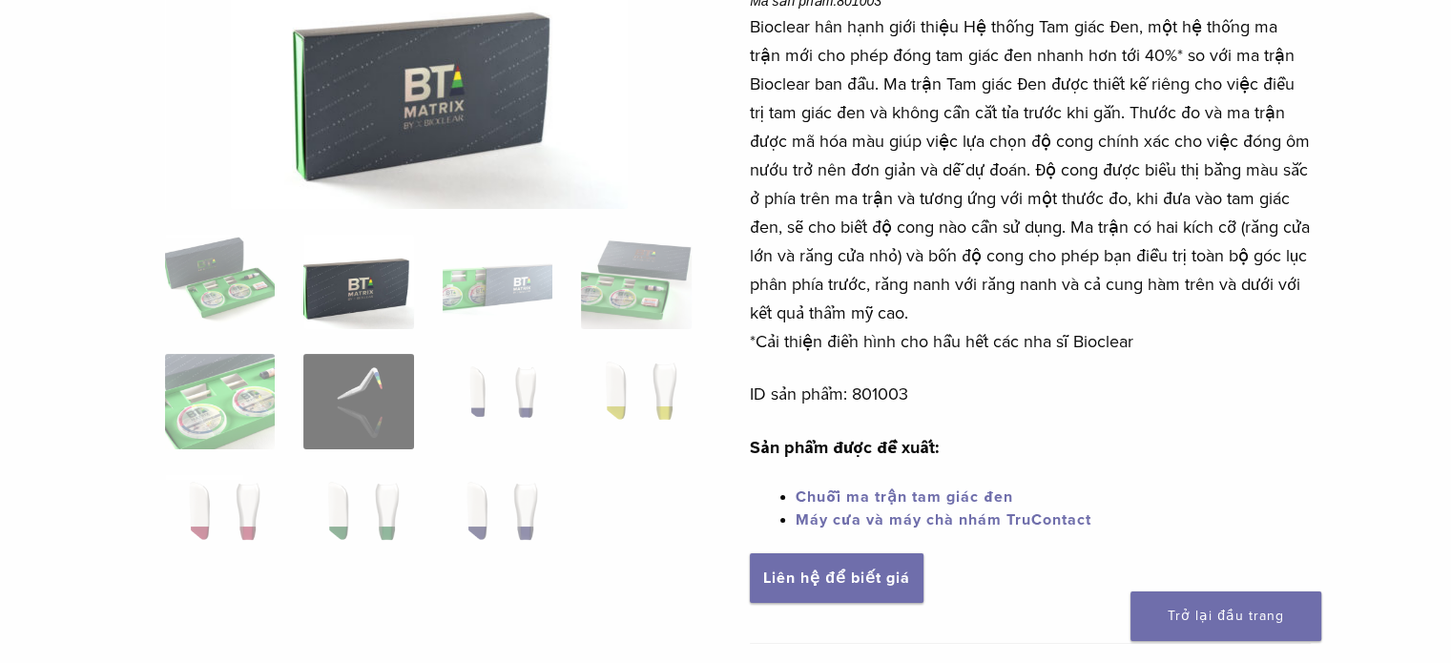
click at [504, 331] on ol at bounding box center [428, 414] width 555 height 361
click at [622, 304] on img at bounding box center [636, 281] width 110 height 95
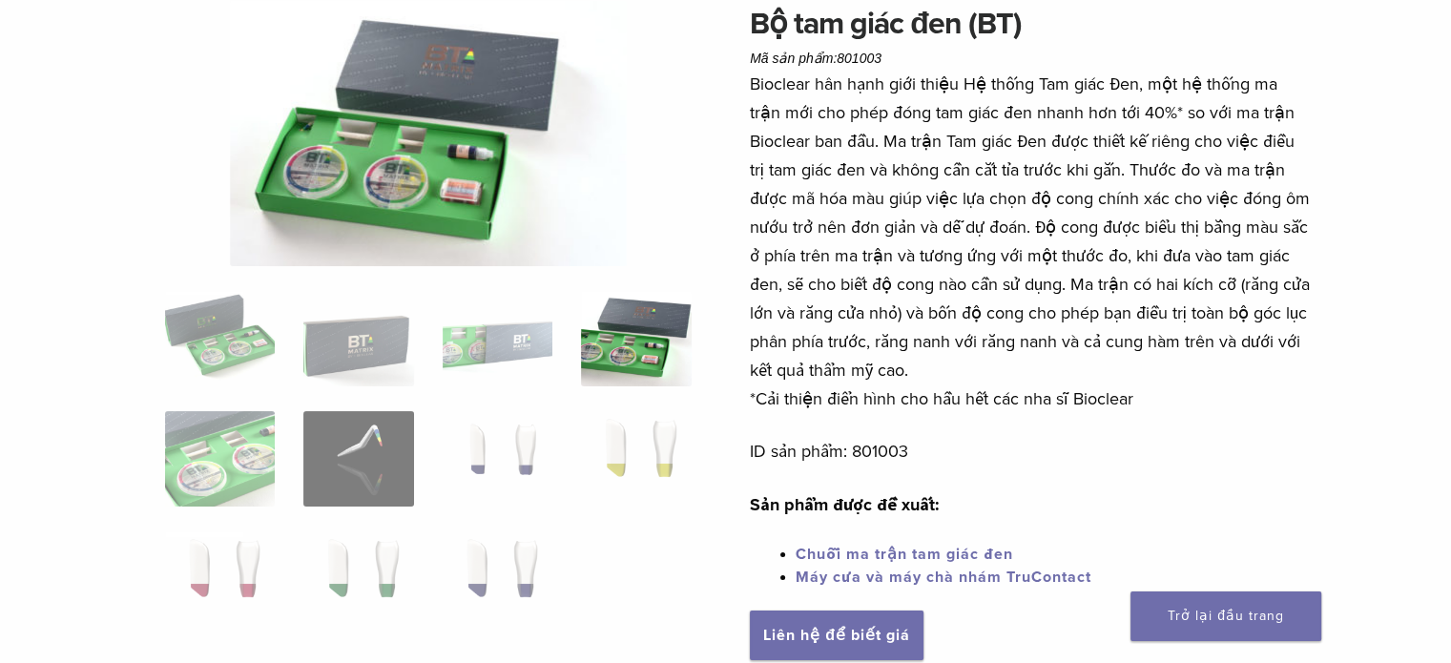
scroll to position [190, 0]
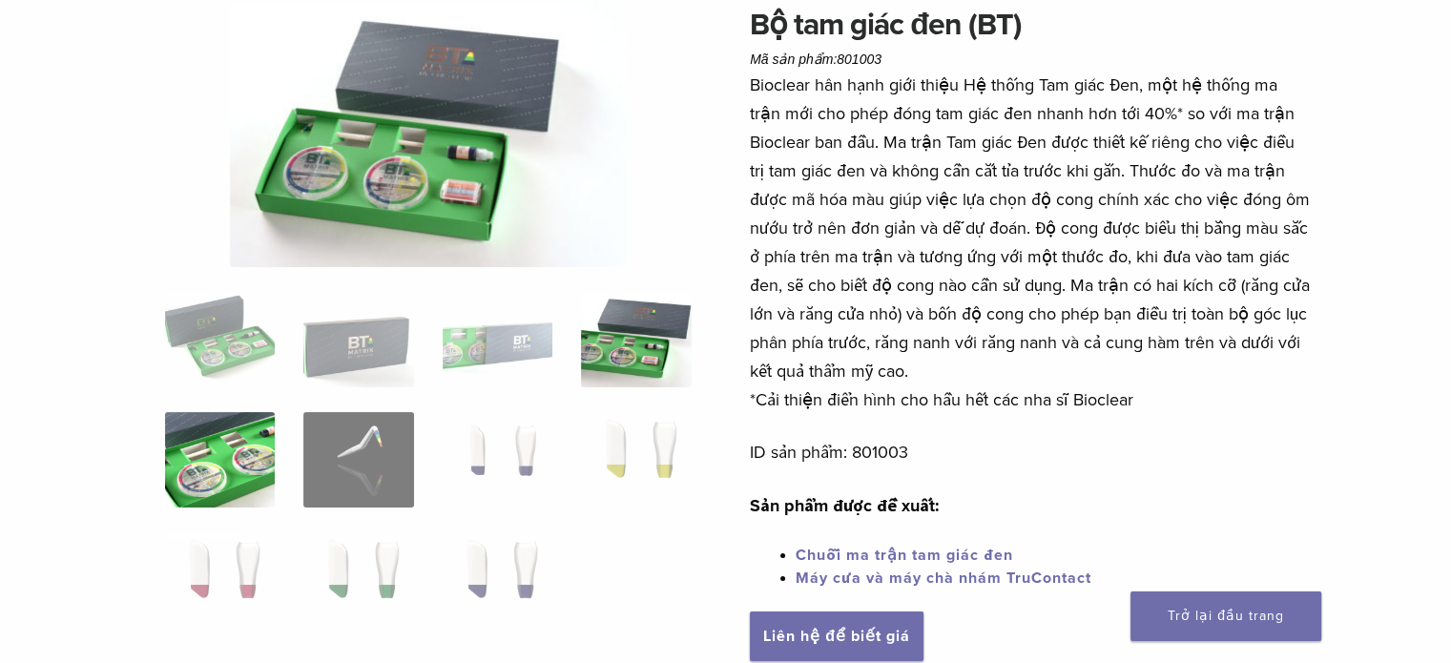
click at [240, 469] on img at bounding box center [220, 459] width 110 height 95
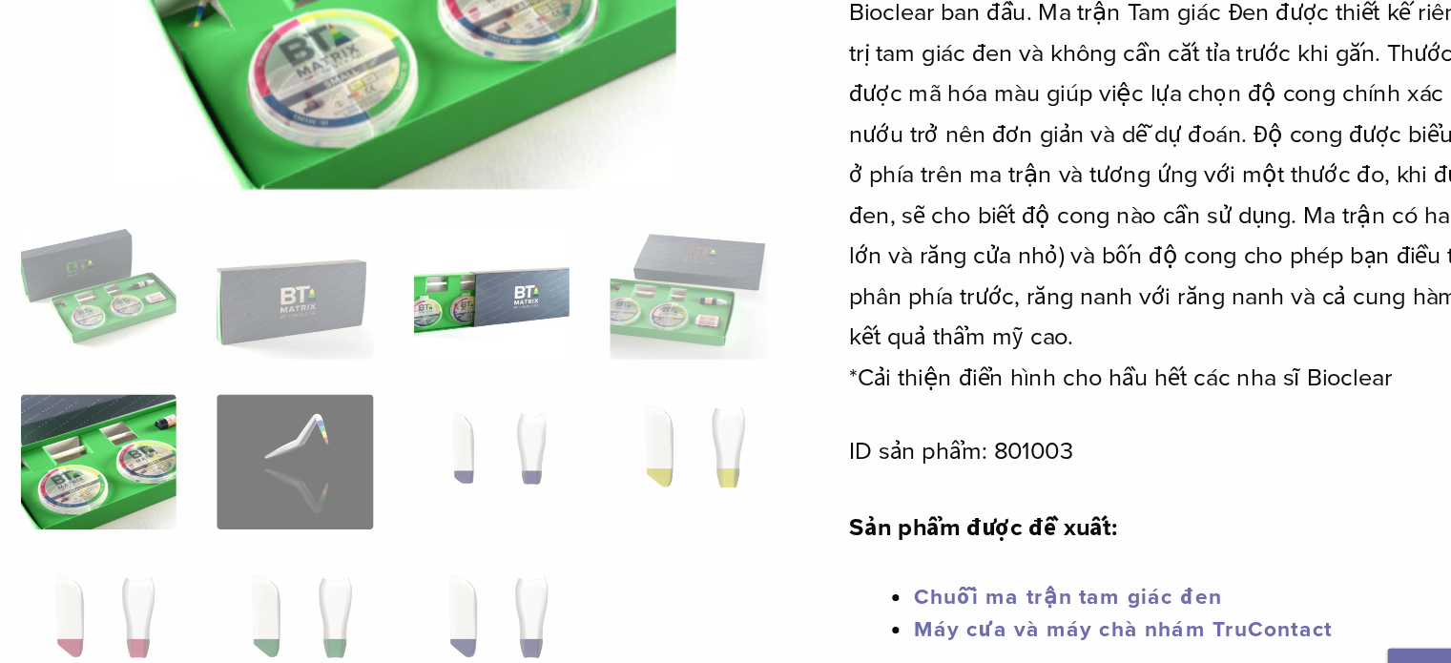
click at [512, 340] on img at bounding box center [498, 339] width 110 height 95
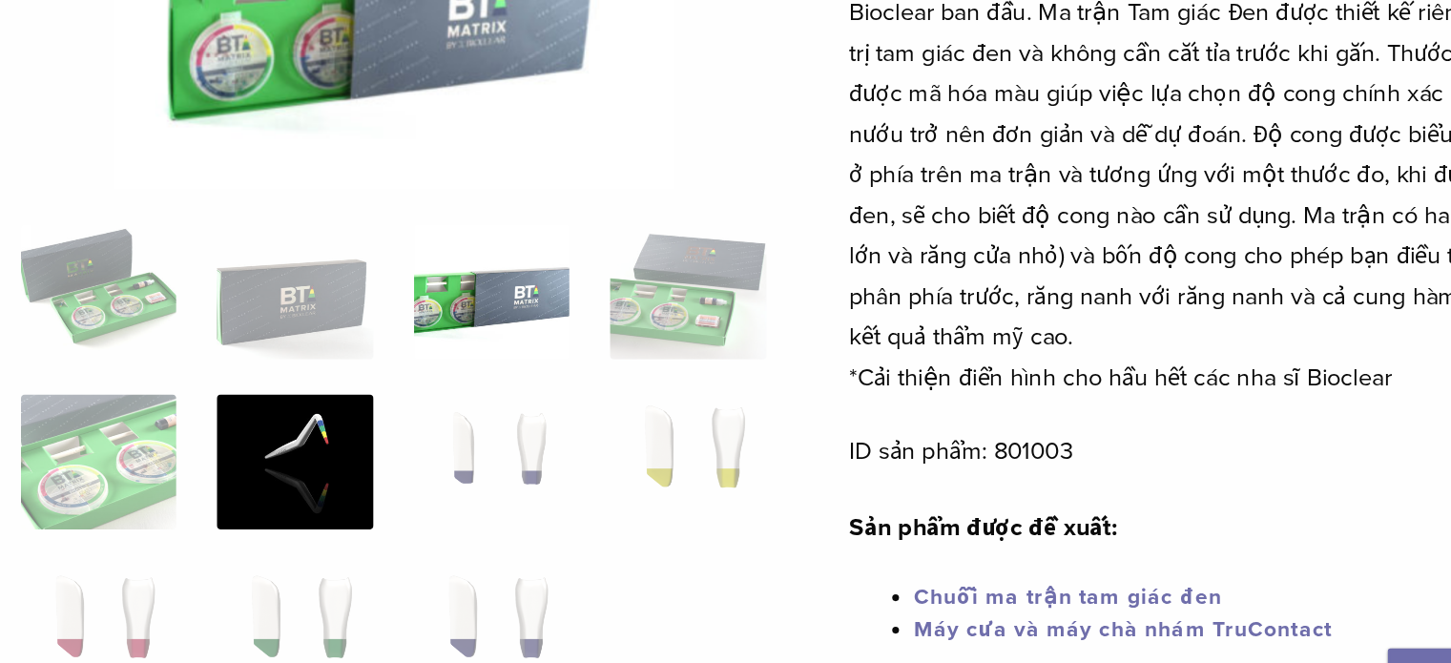
click at [386, 474] on img at bounding box center [358, 459] width 110 height 95
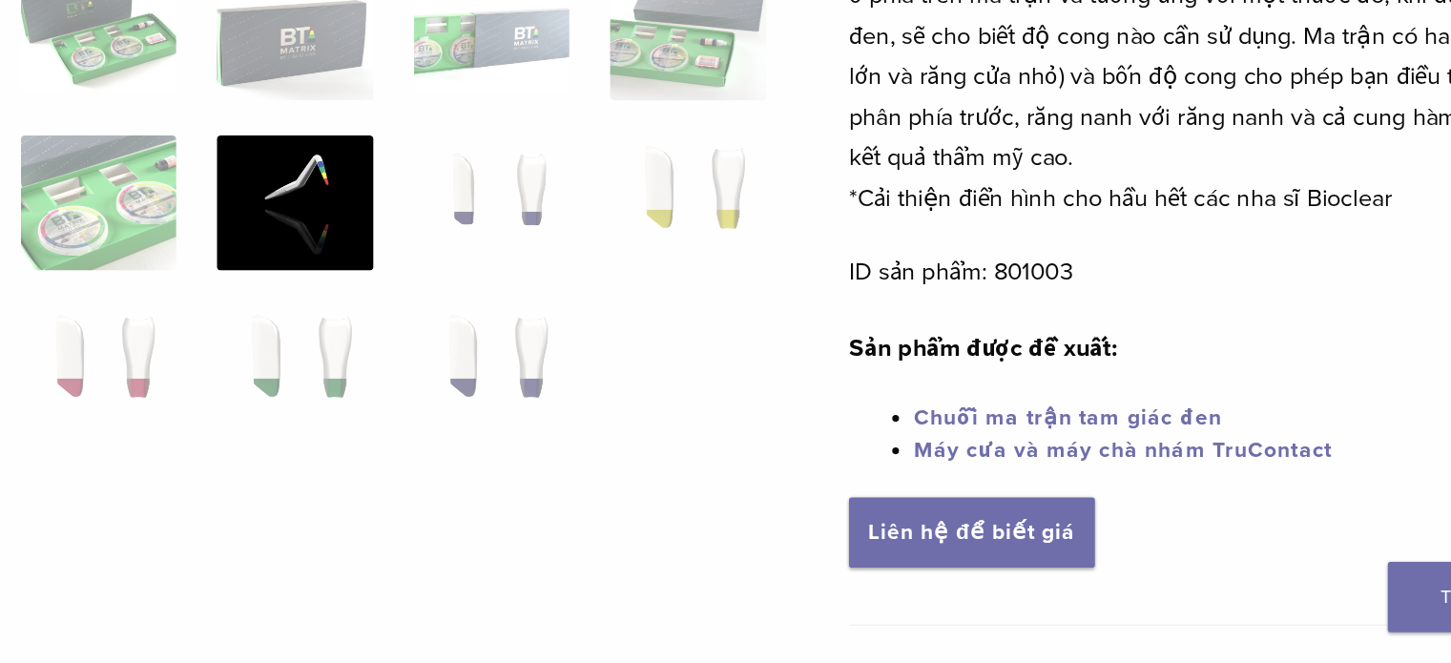
scroll to position [255, 0]
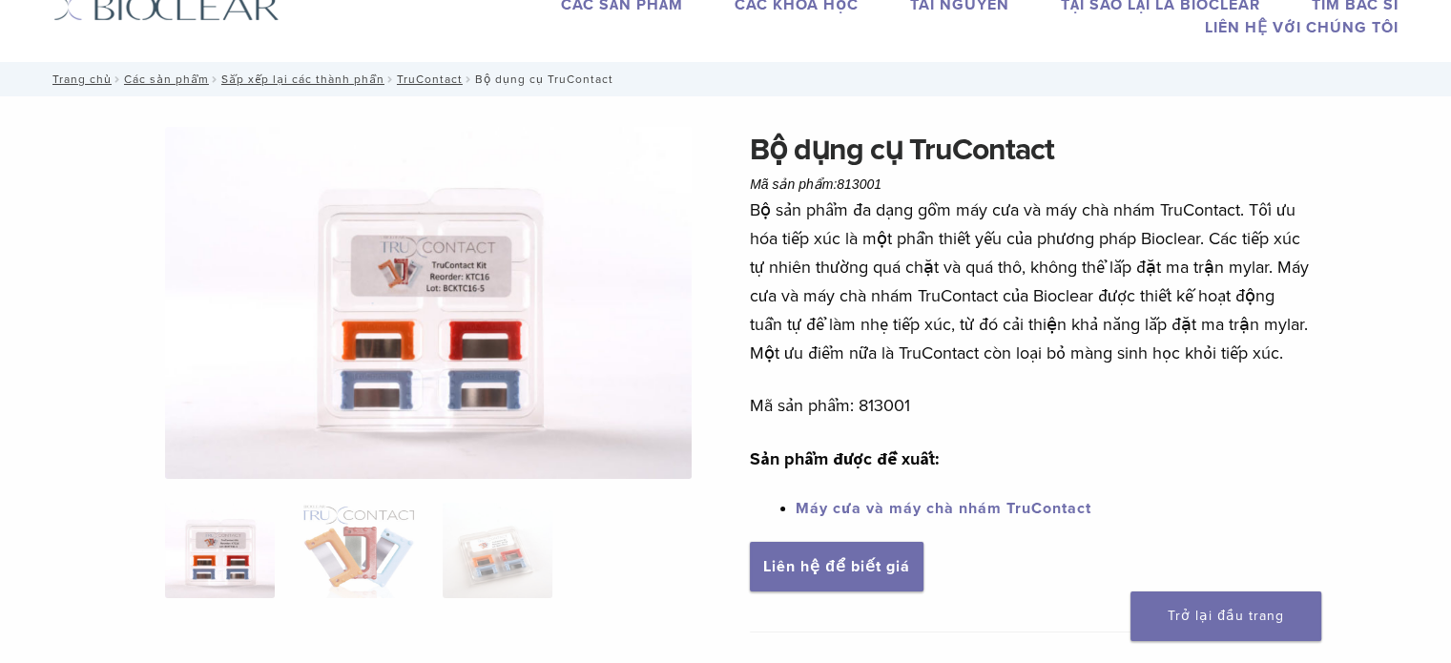
scroll to position [80, 0]
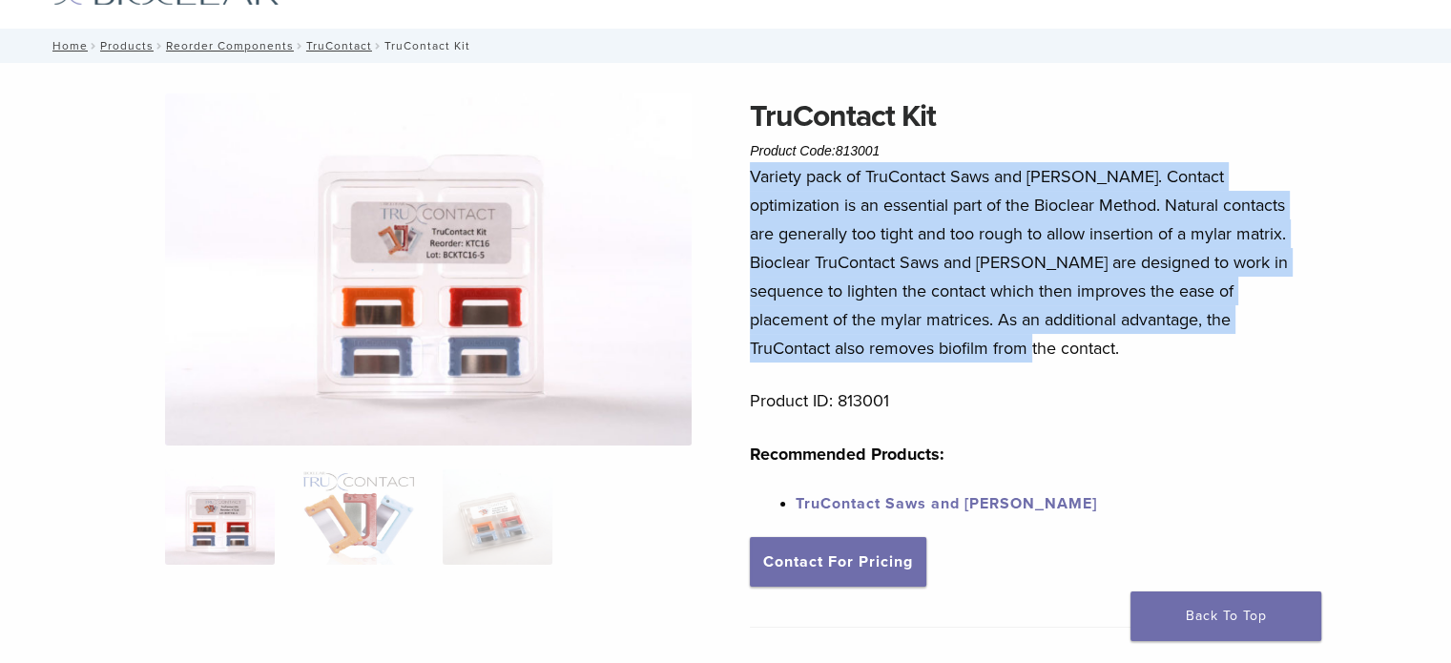
drag, startPoint x: 748, startPoint y: 178, endPoint x: 859, endPoint y: 357, distance: 210.0
click at [859, 357] on div "TruContact Kit Product Code: 813001 $ 58.68 TruContact Kit Product Code: 813001…" at bounding box center [726, 556] width 1374 height 924
copy p "Variety pack of TruContact Saws and Sanders. Contact optimization is an essenti…"
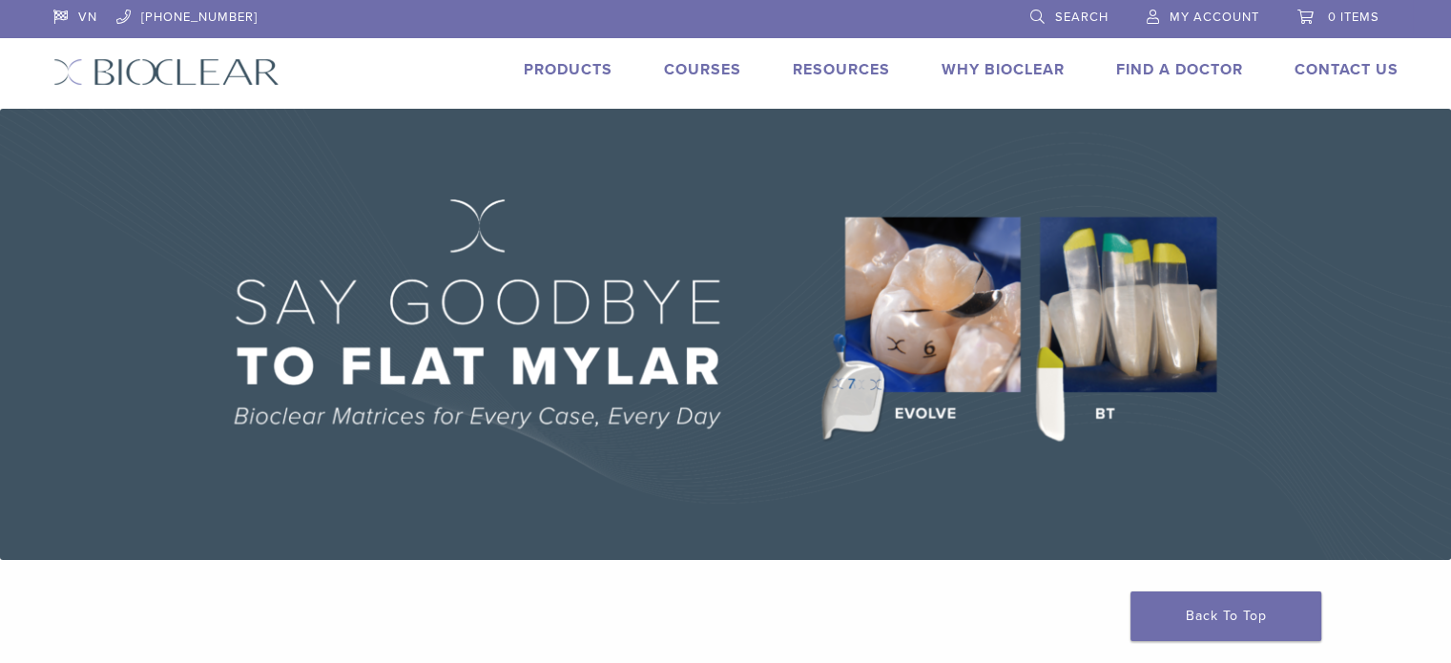
click at [573, 56] on div "VN 1.855.712.5327 Search My Account 0 items Cart No products in the cart. Back …" at bounding box center [726, 54] width 1374 height 109
click at [590, 87] on div "VN 1.855.712.5327 Search My Account 0 items Cart No products in the cart. Back …" at bounding box center [726, 54] width 1374 height 109
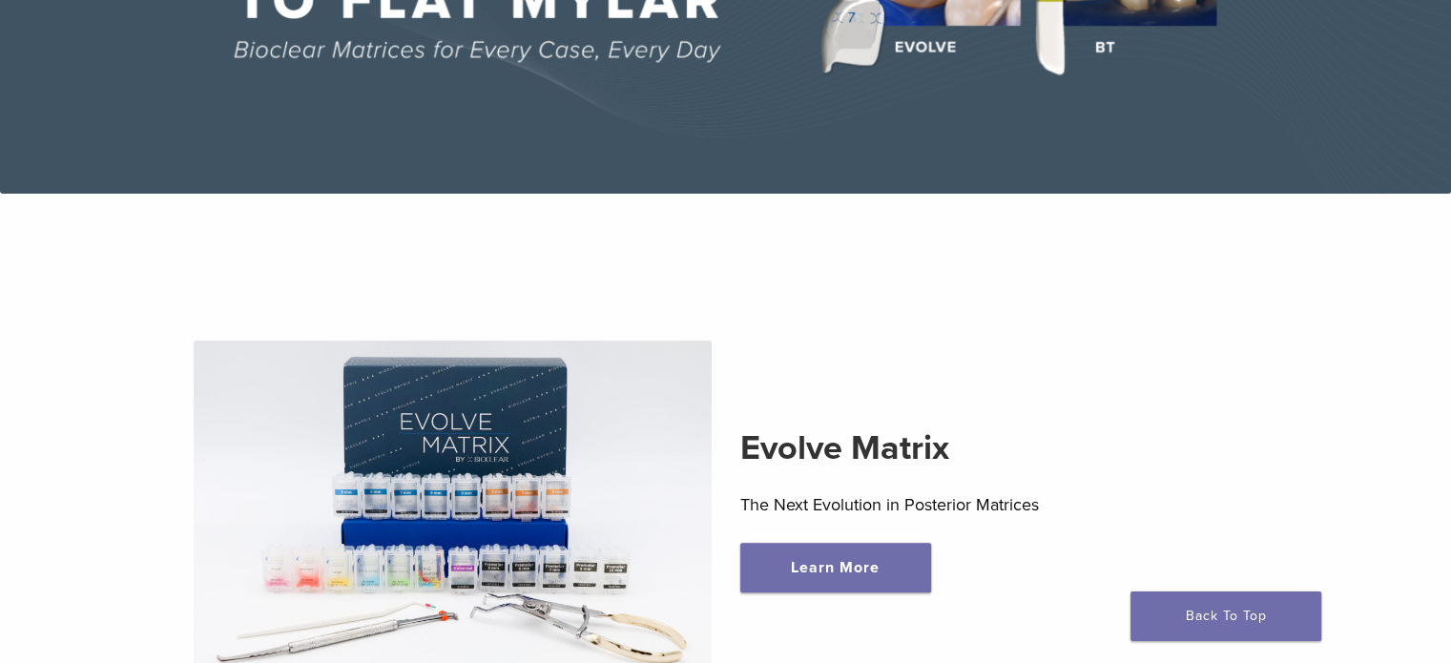
scroll to position [574, 0]
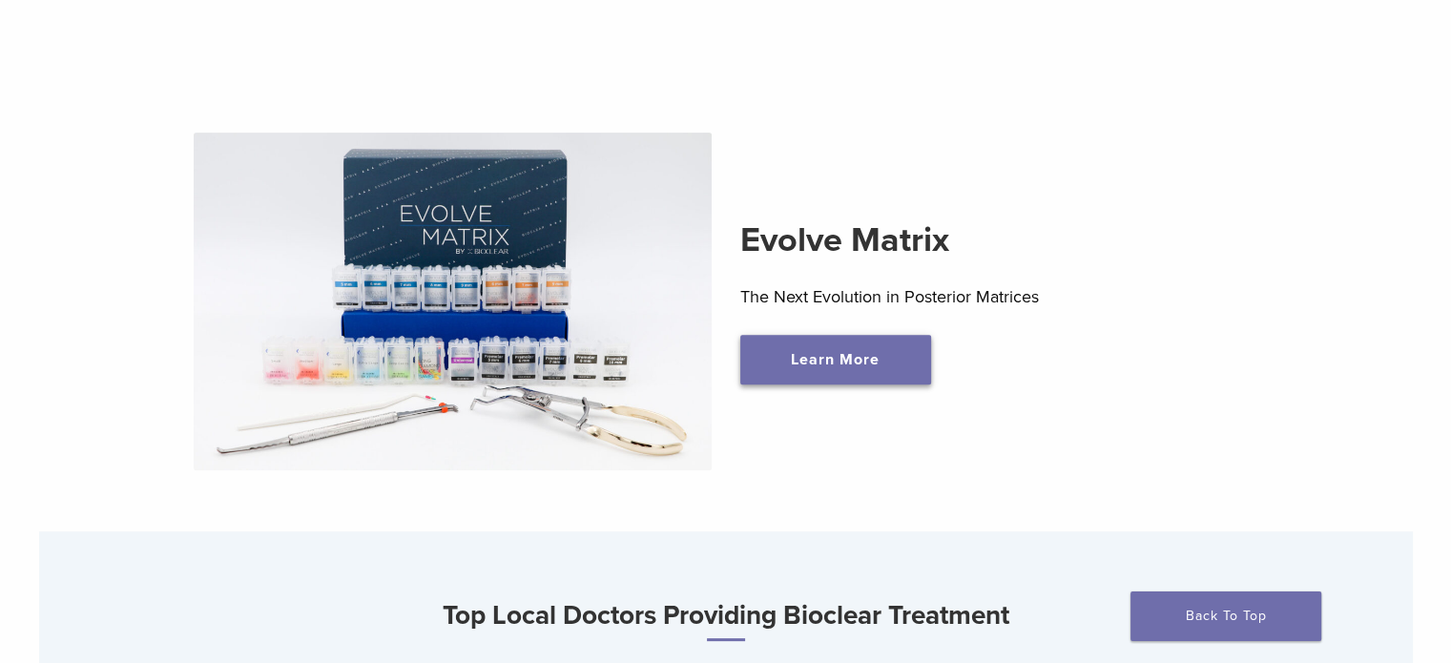
click at [809, 367] on link "Learn More" at bounding box center [835, 360] width 191 height 50
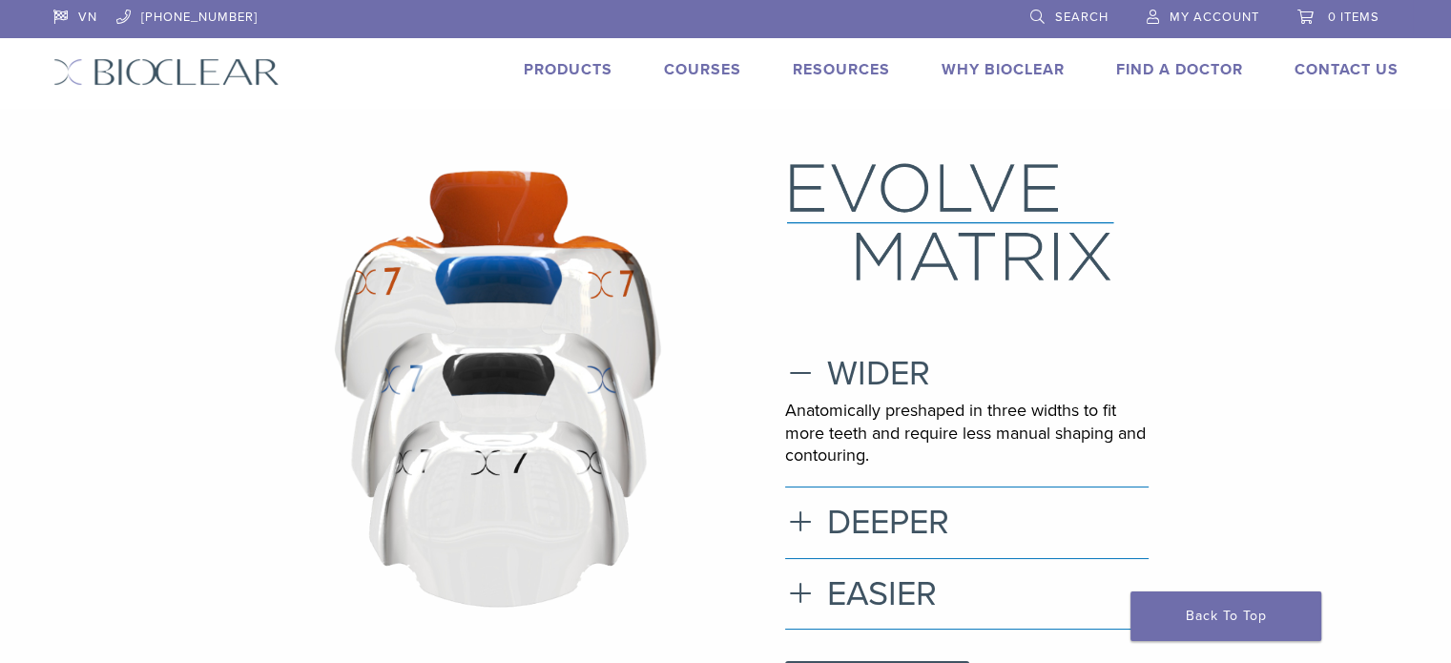
scroll to position [73, 0]
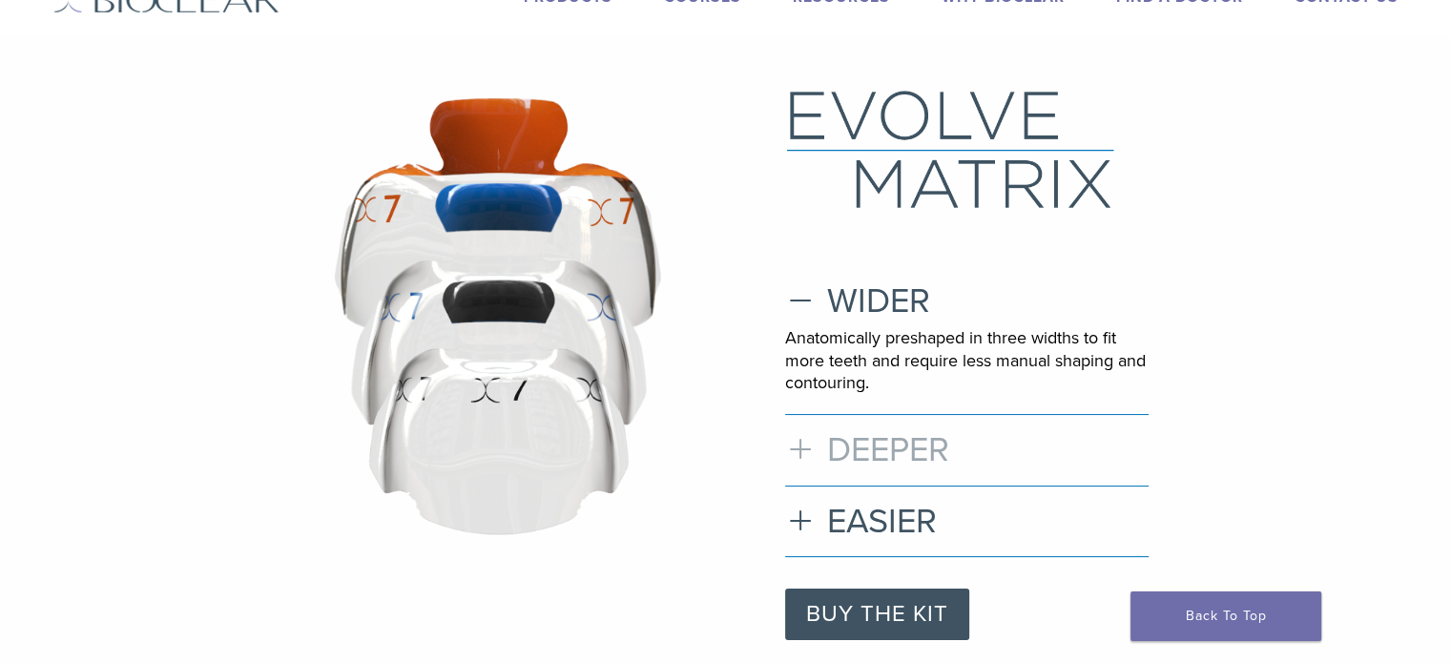
click at [893, 439] on h3 "DEEPER" at bounding box center [967, 449] width 364 height 41
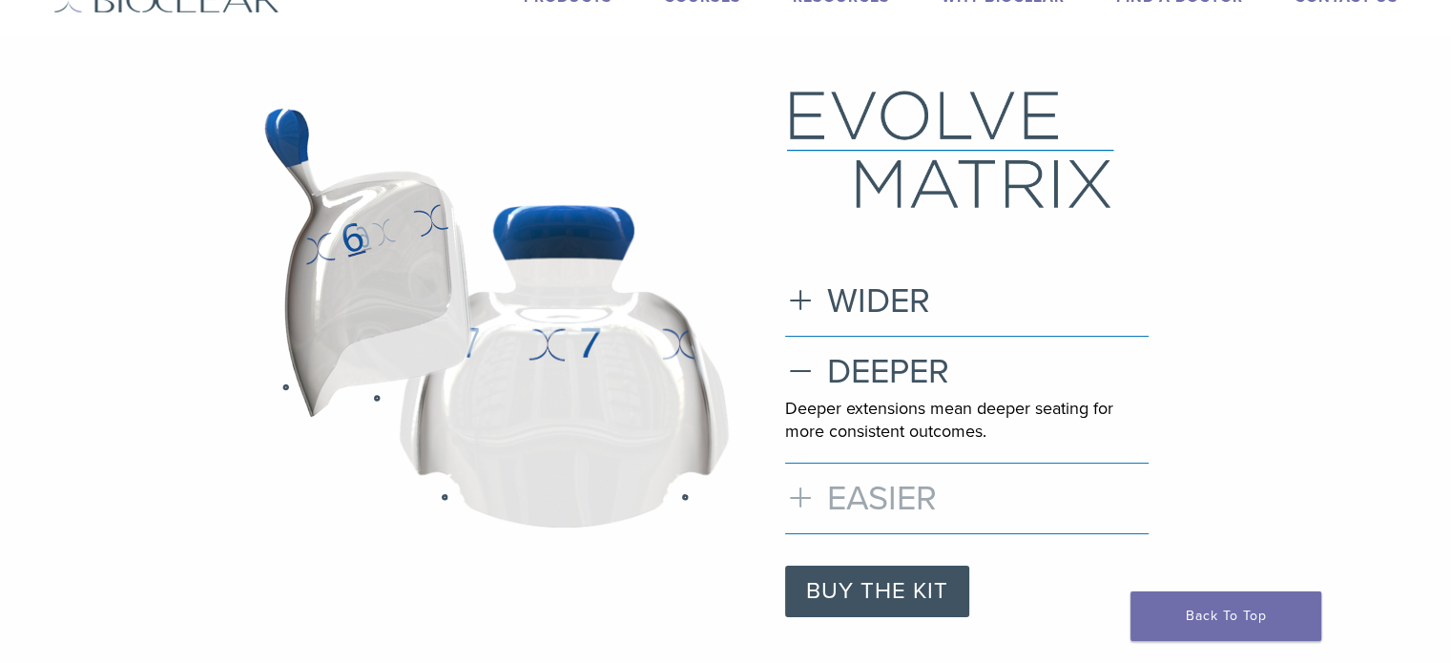
click at [895, 493] on h3 "EASIER" at bounding box center [967, 498] width 364 height 41
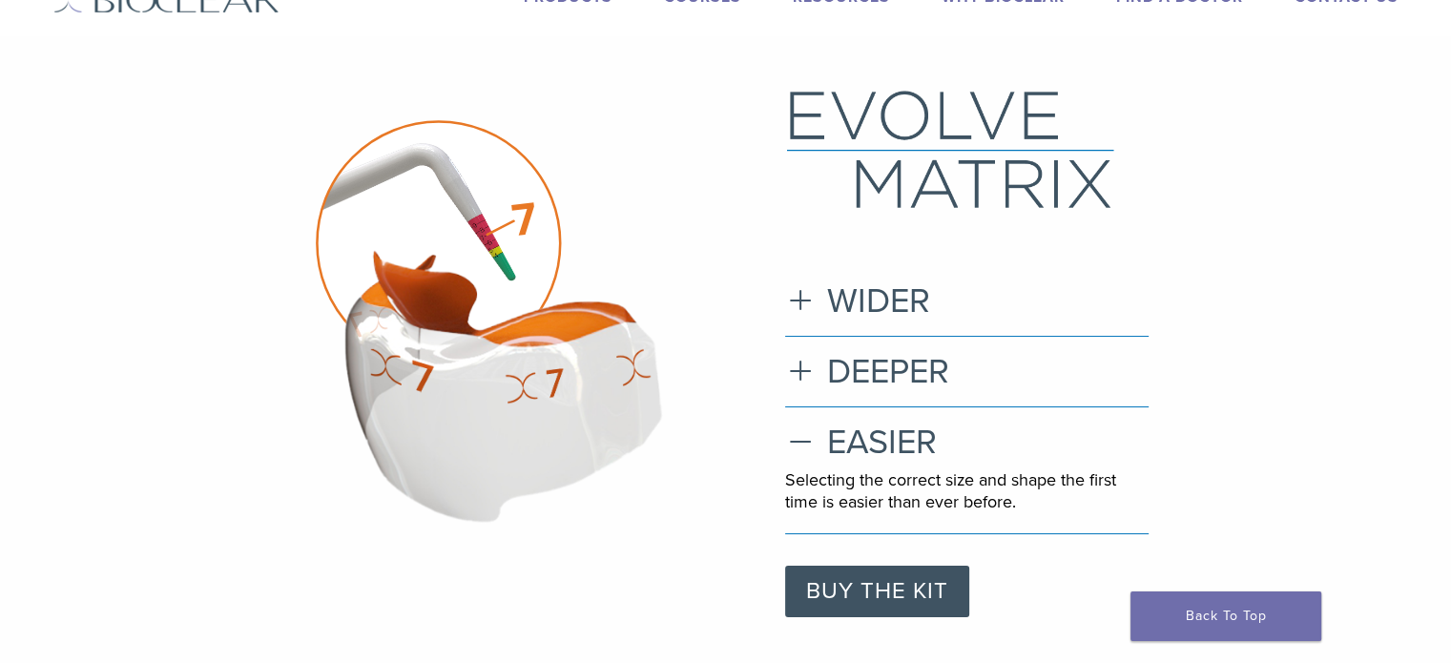
click at [889, 266] on div "WIDER Anatomically preshaped in three widths to fit more teeth and require less…" at bounding box center [967, 353] width 364 height 530
click at [887, 317] on h3 "WIDER" at bounding box center [967, 301] width 364 height 41
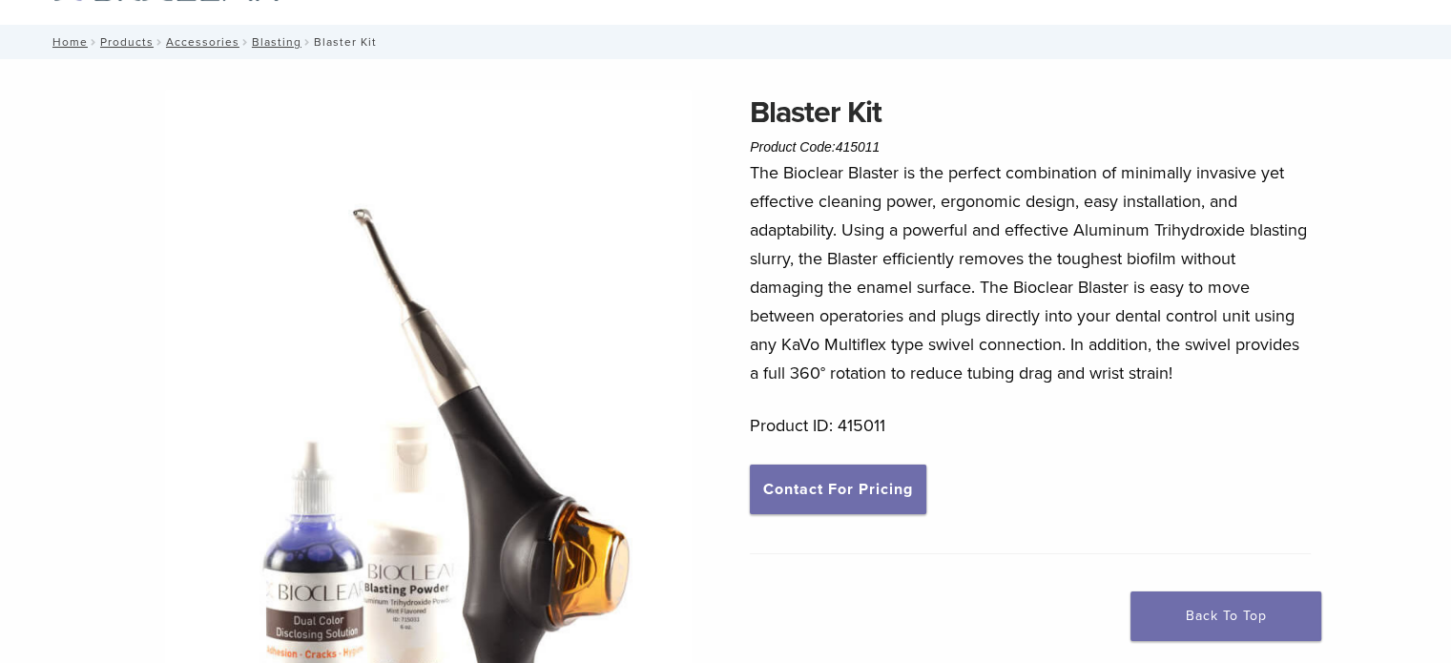
scroll to position [84, 0]
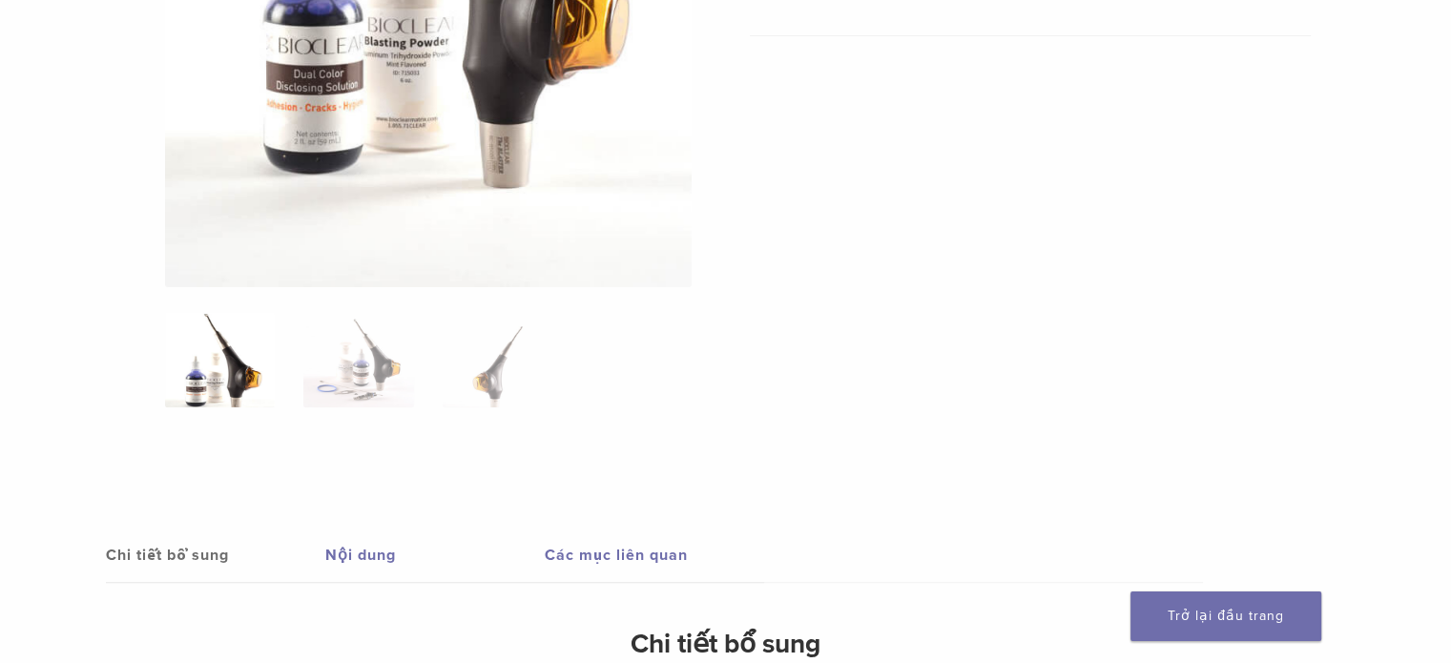
scroll to position [646, 0]
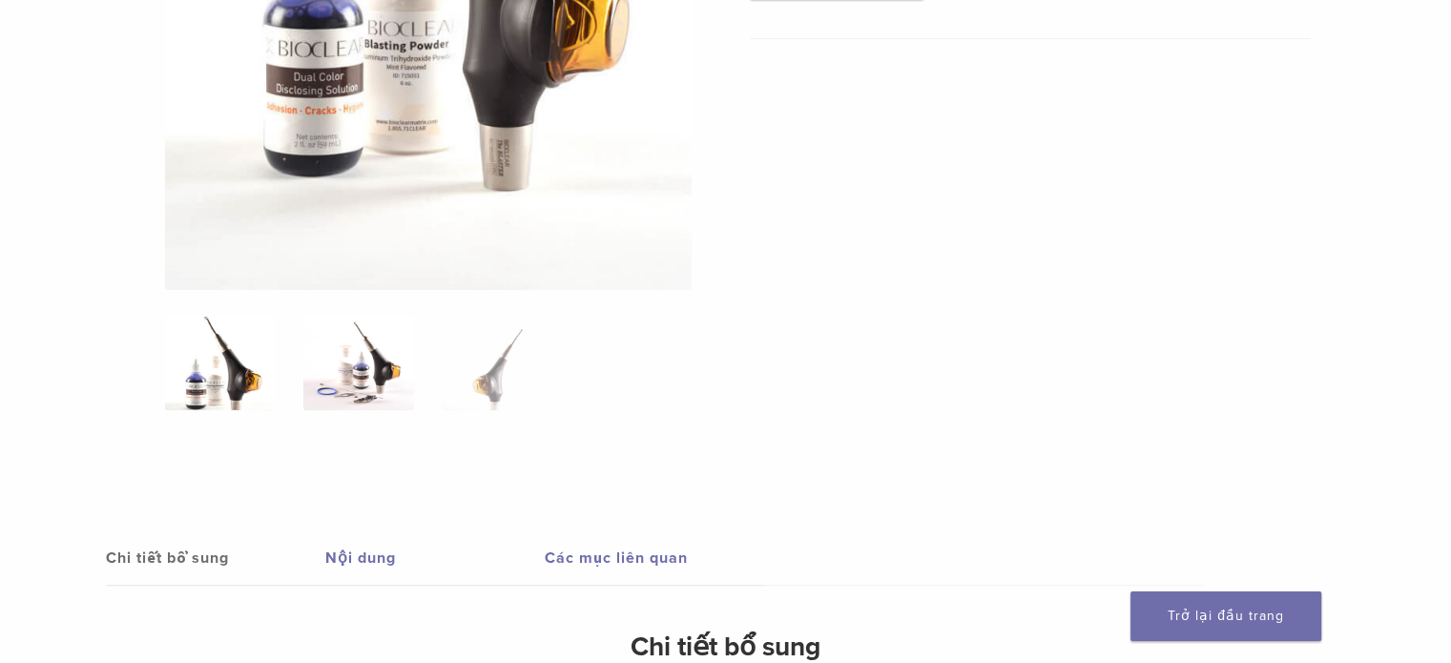
click at [370, 354] on img at bounding box center [358, 362] width 110 height 95
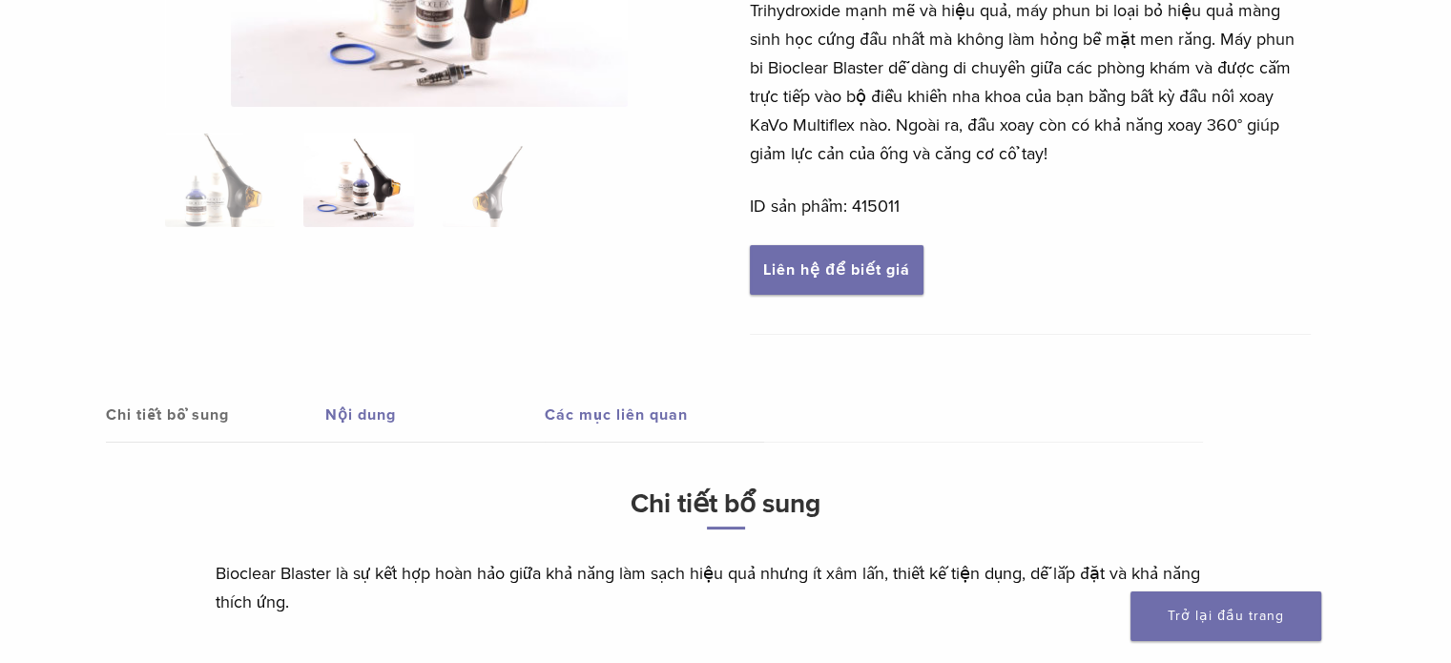
scroll to position [0, 0]
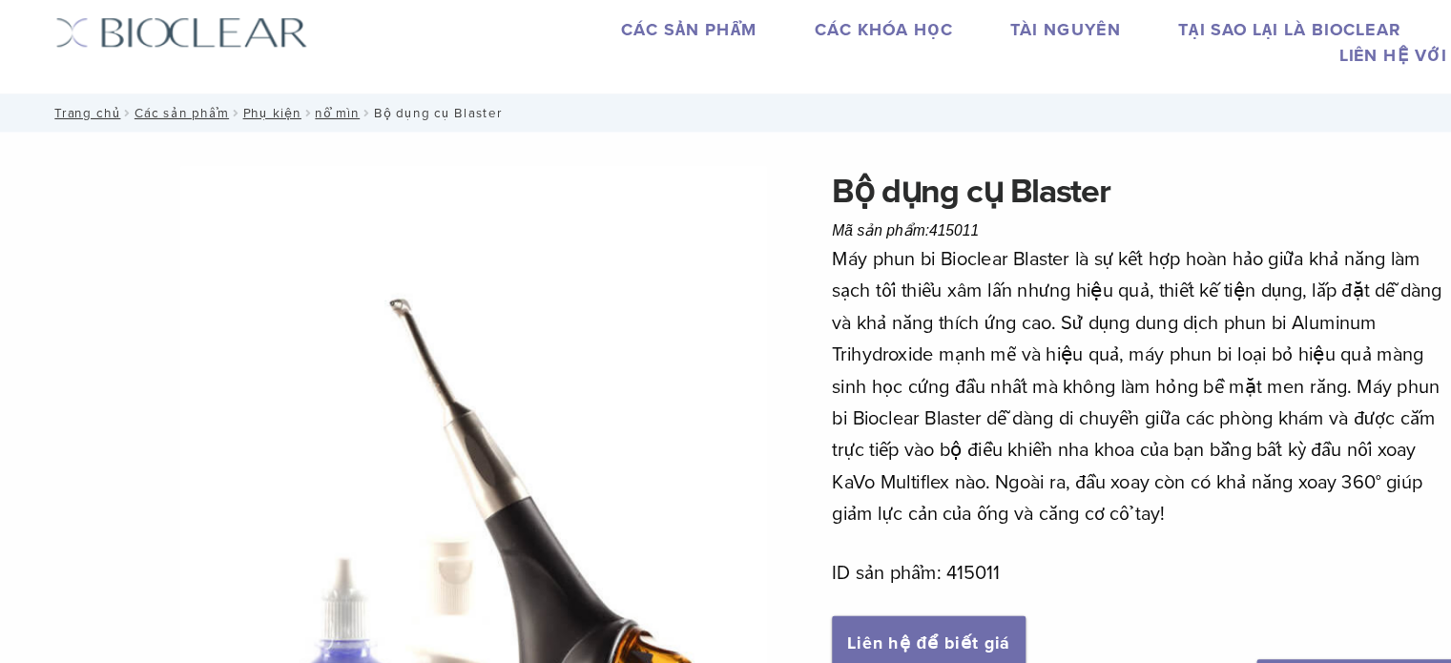
scroll to position [24, 0]
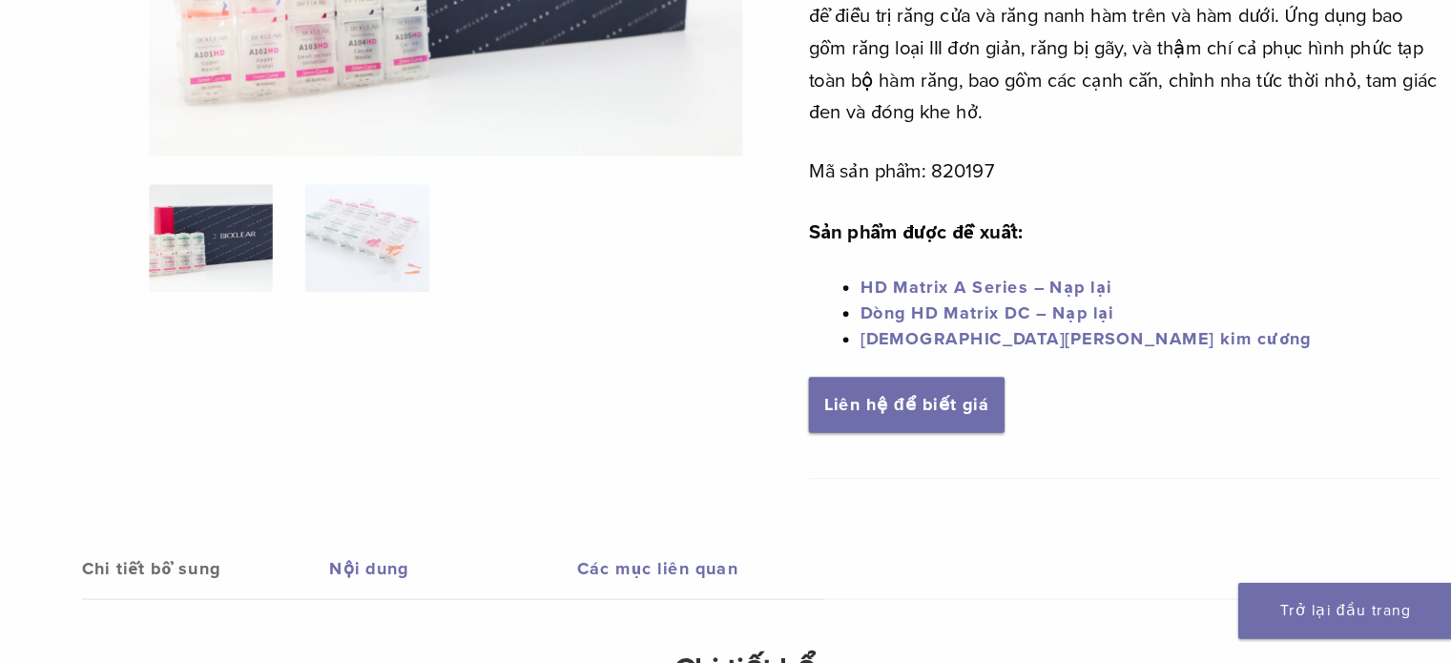
scroll to position [335, 0]
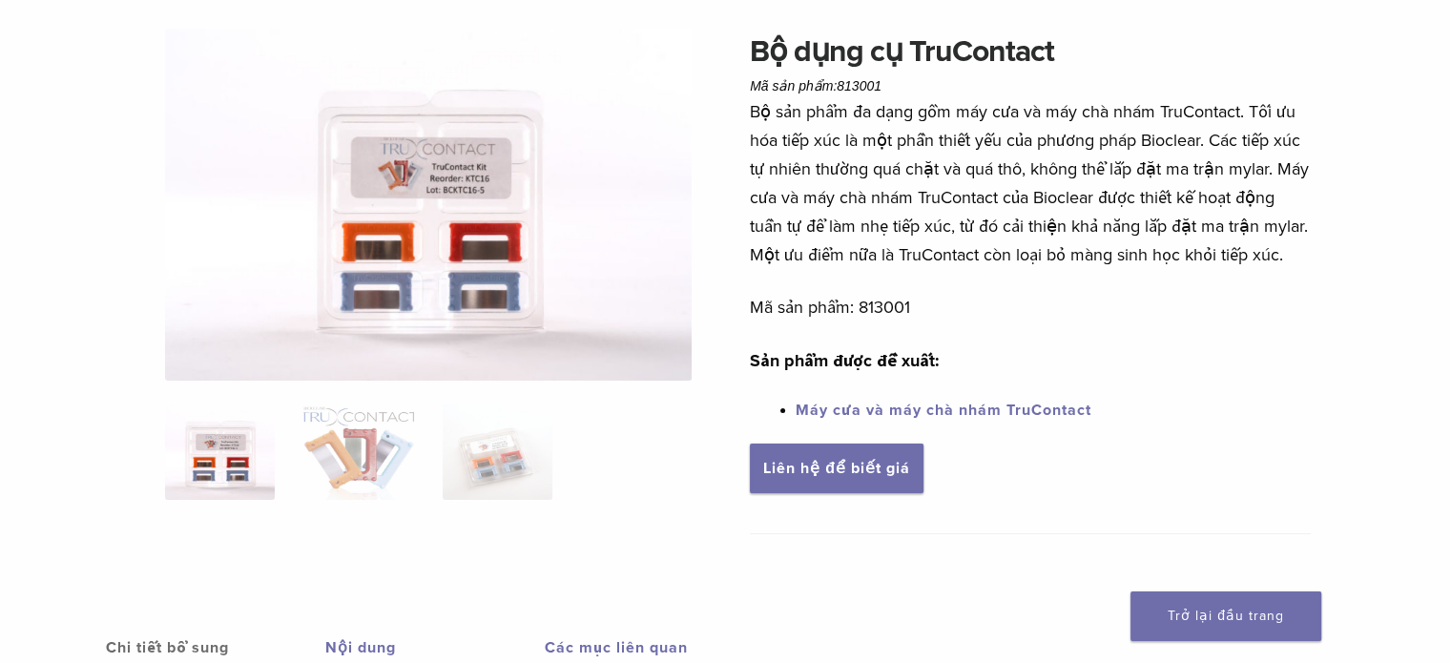
scroll to position [50, 0]
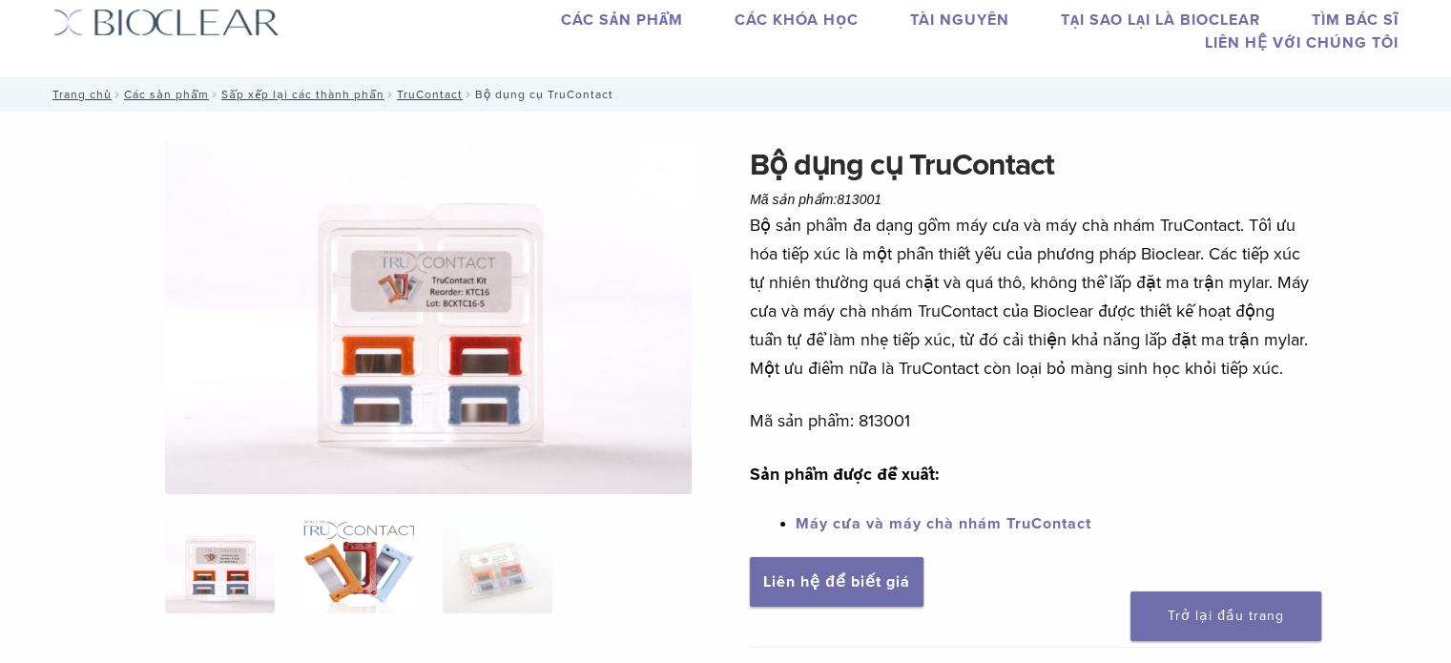
click at [339, 564] on img at bounding box center [358, 565] width 110 height 95
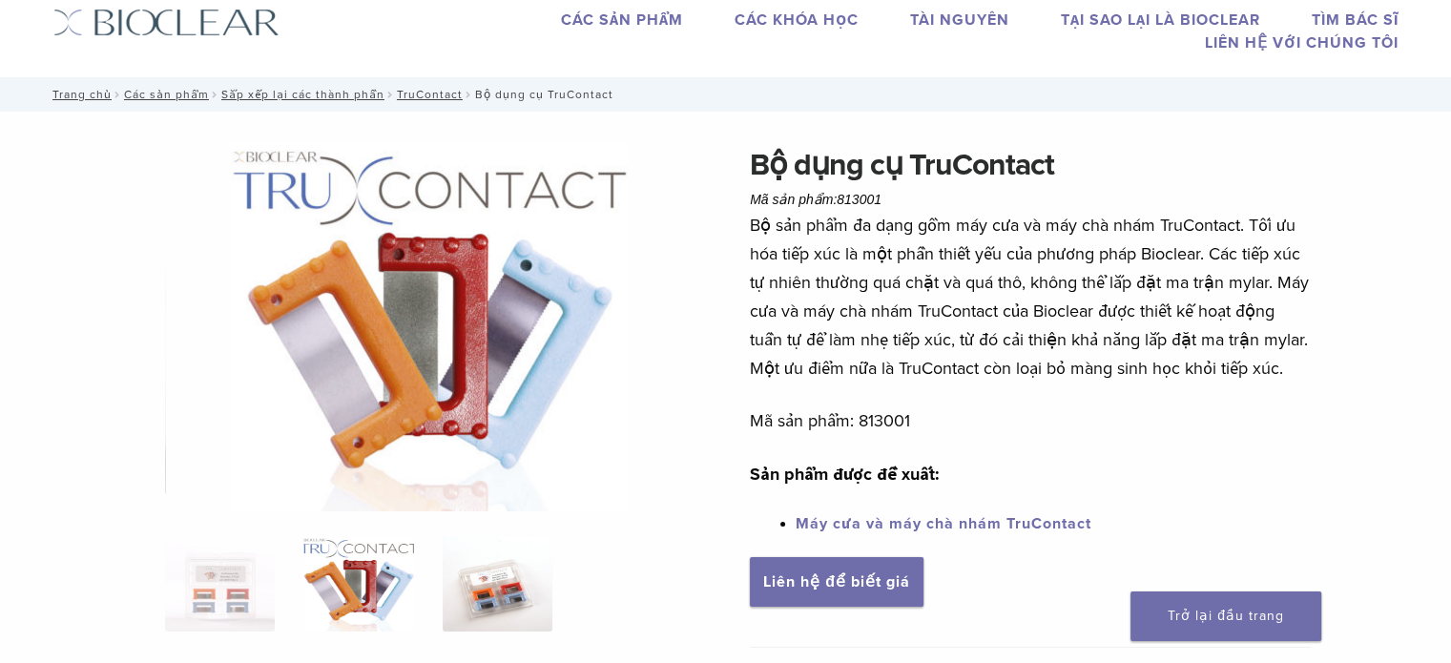
click at [527, 583] on img at bounding box center [498, 583] width 110 height 95
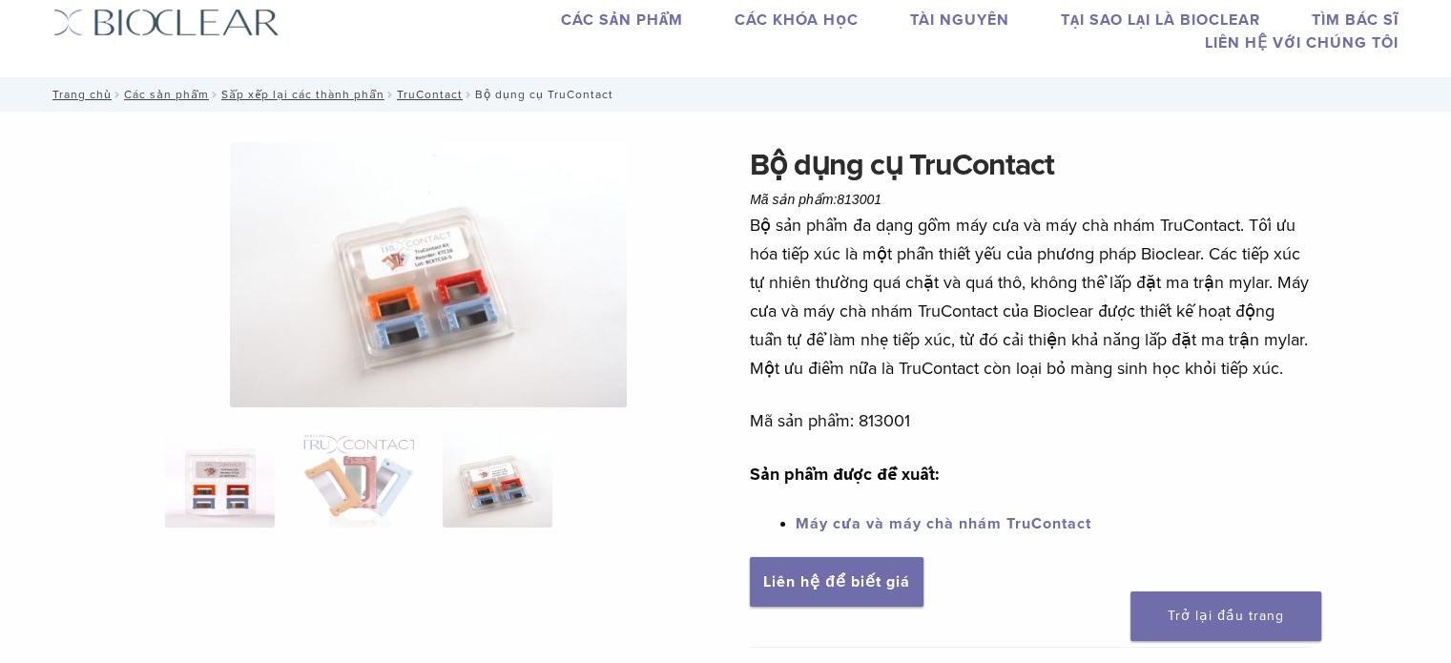
click at [198, 514] on img at bounding box center [220, 479] width 110 height 95
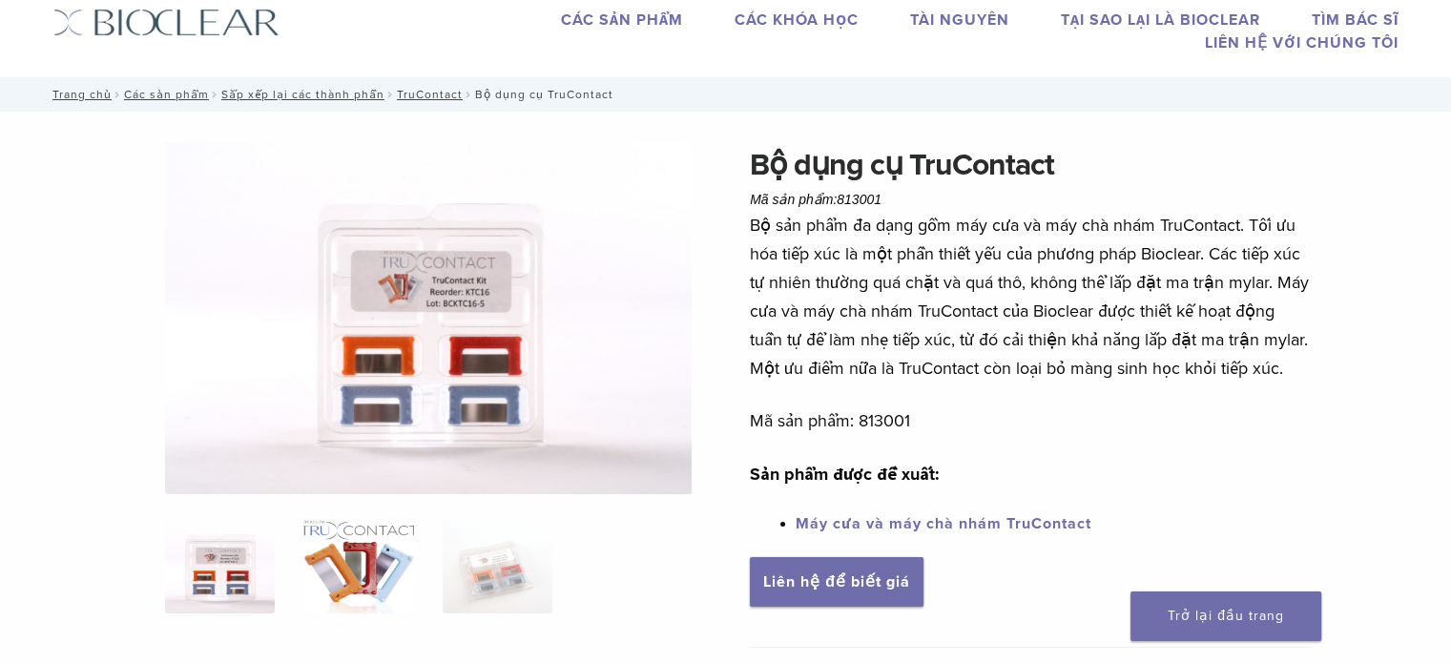
click at [368, 535] on img at bounding box center [358, 565] width 110 height 95
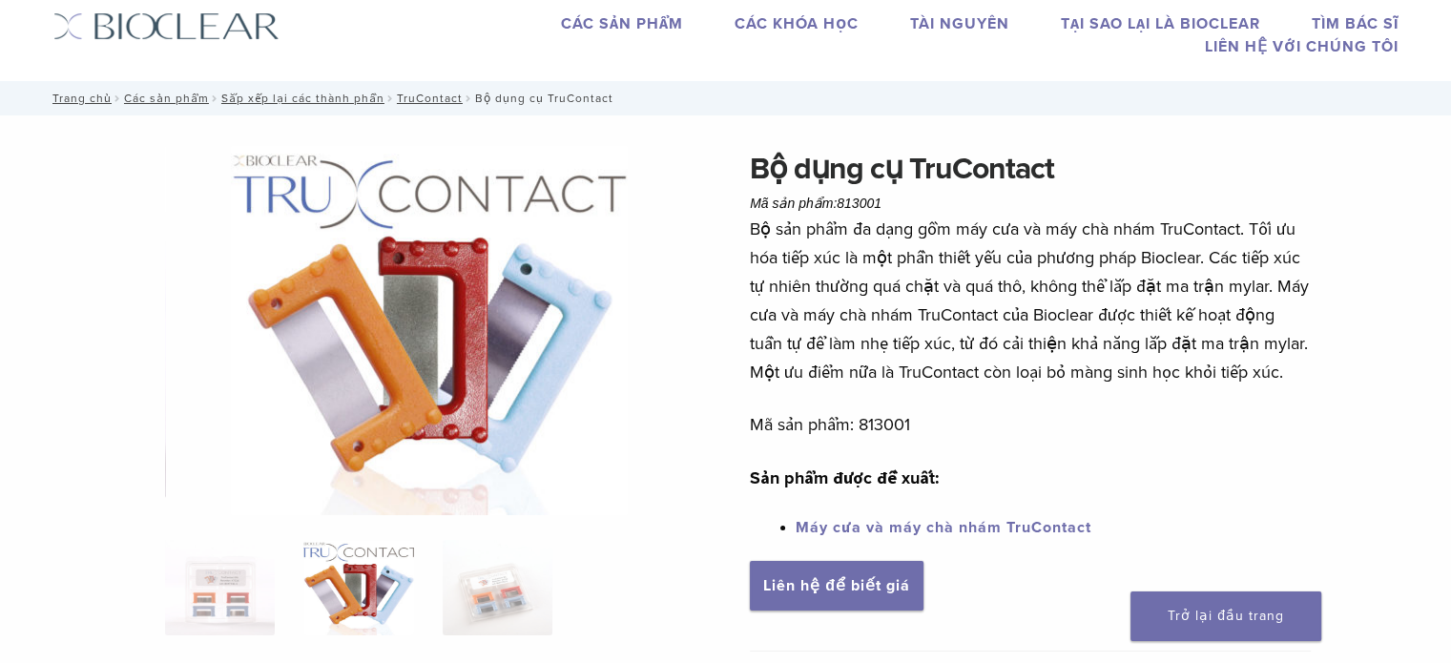
scroll to position [46, 0]
